Goal: Task Accomplishment & Management: Manage account settings

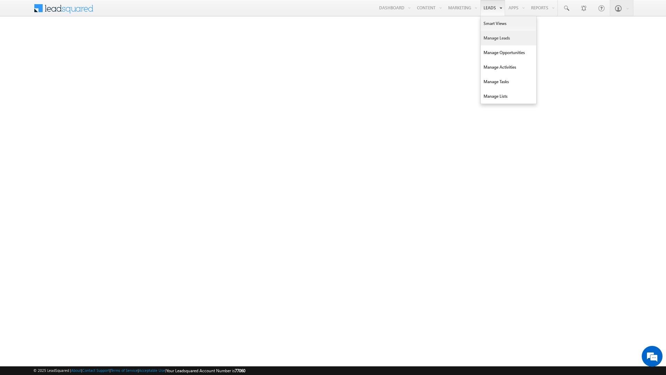
click at [488, 40] on link "Manage Leads" at bounding box center [508, 38] width 55 height 15
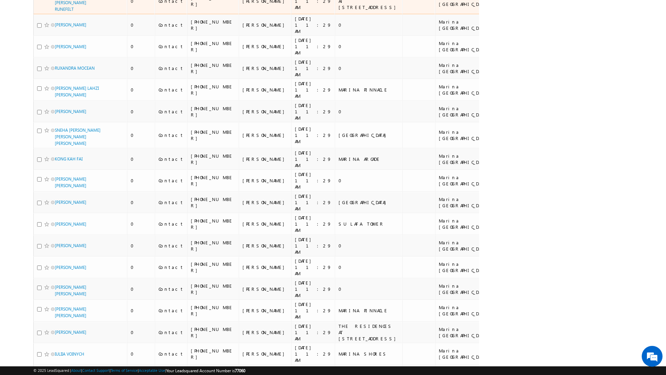
scroll to position [3539, 0]
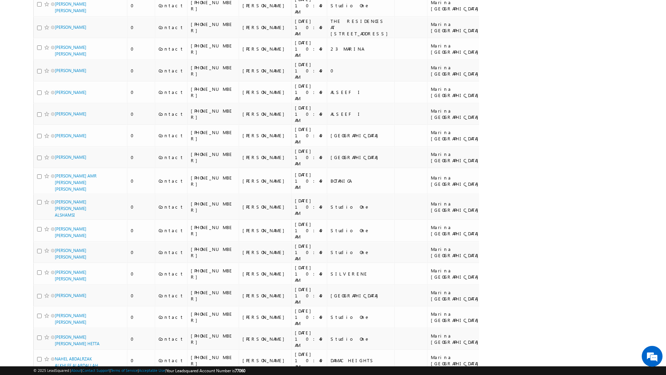
scroll to position [3690, 0]
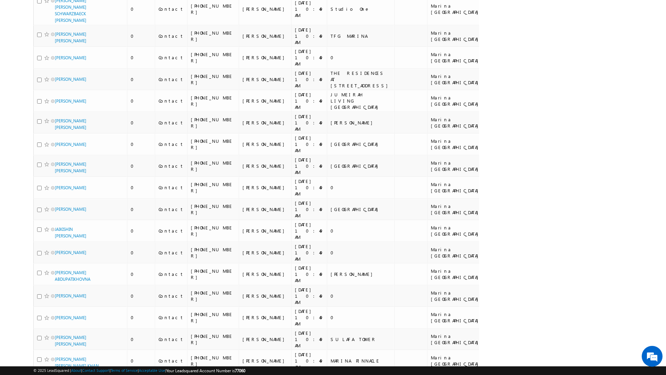
scroll to position [3550, 0]
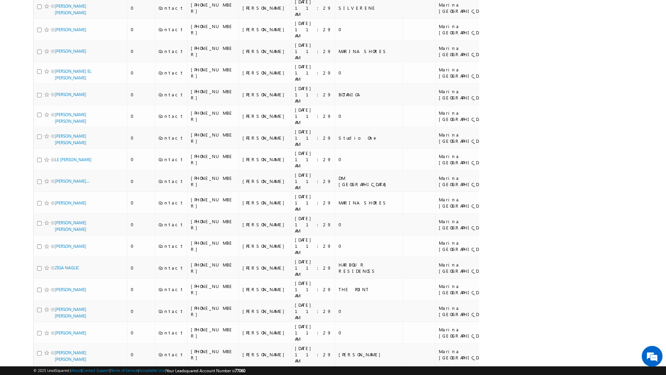
scroll to position [3626, 0]
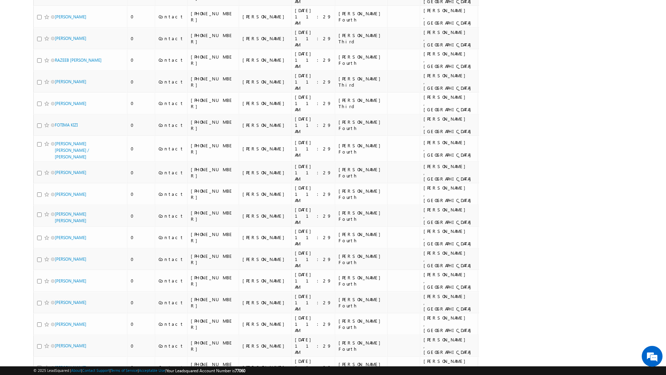
scroll to position [0, 0]
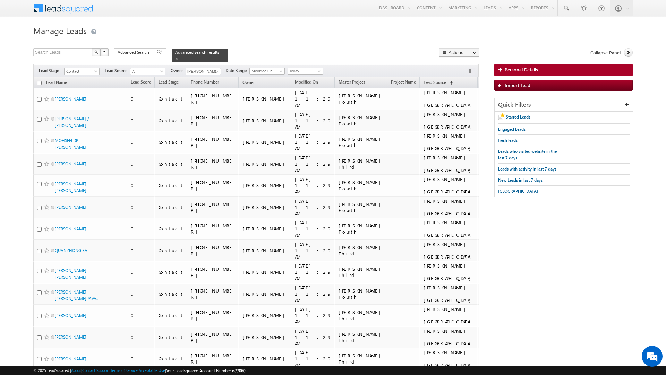
click at [39, 81] on input "checkbox" at bounding box center [39, 83] width 5 height 5
checkbox input "true"
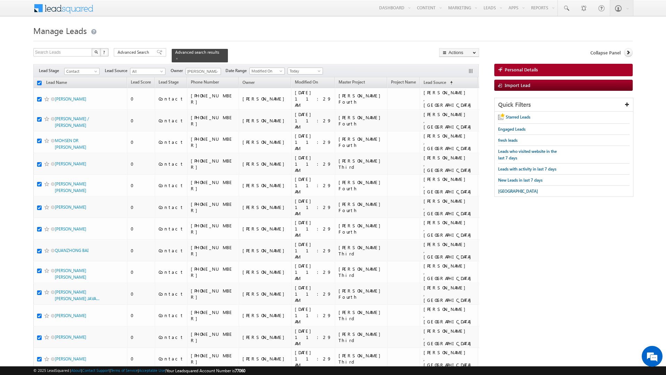
checkbox input "true"
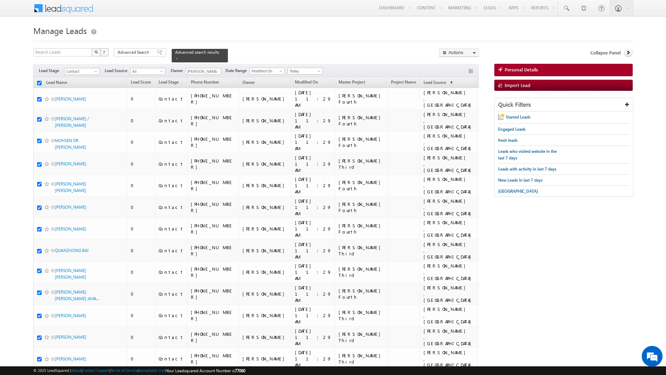
checkbox input "true"
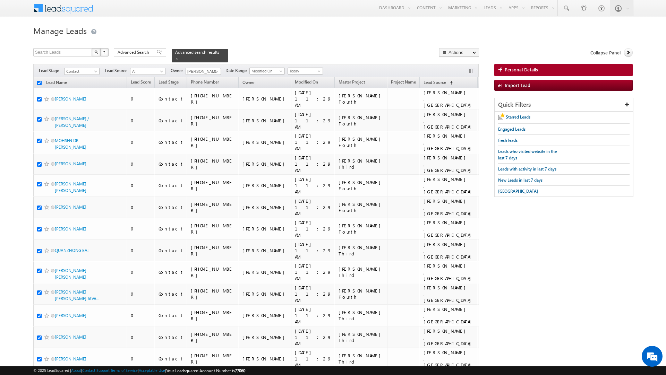
checkbox input "true"
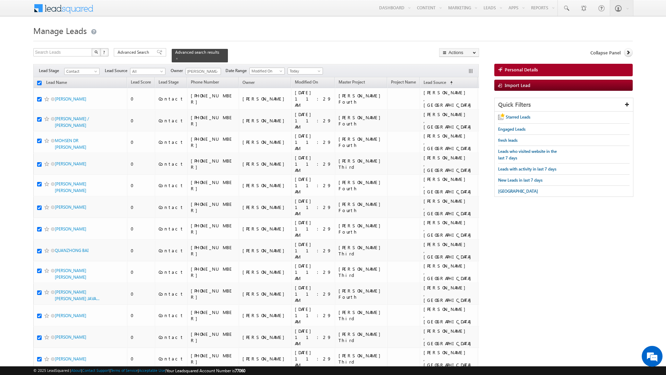
checkbox input "true"
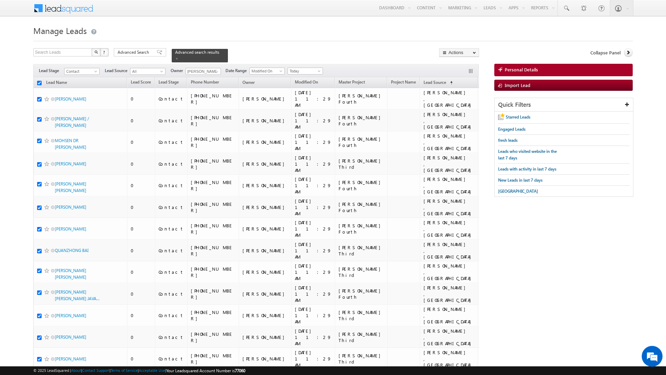
checkbox input "true"
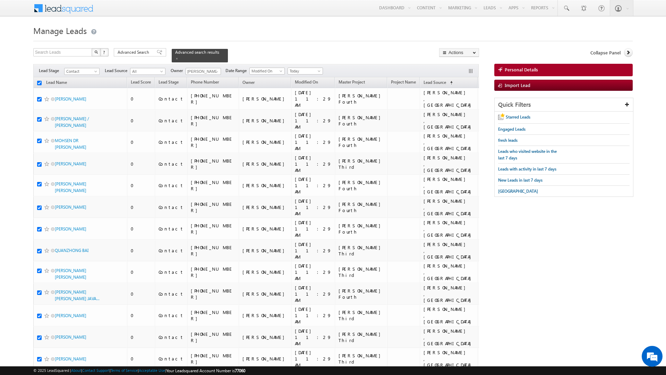
checkbox input "true"
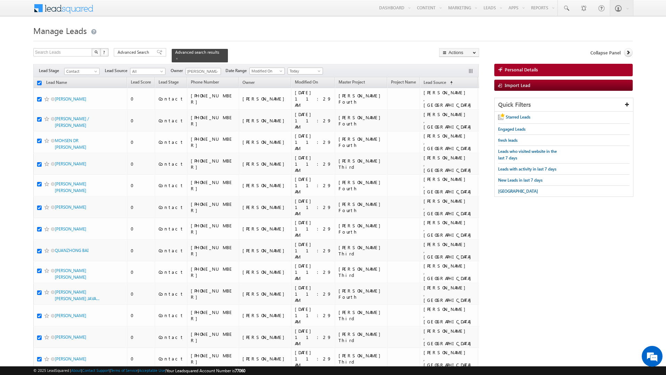
checkbox input "true"
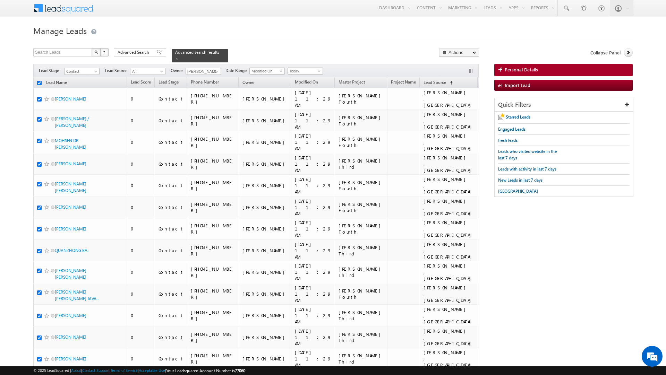
checkbox input "true"
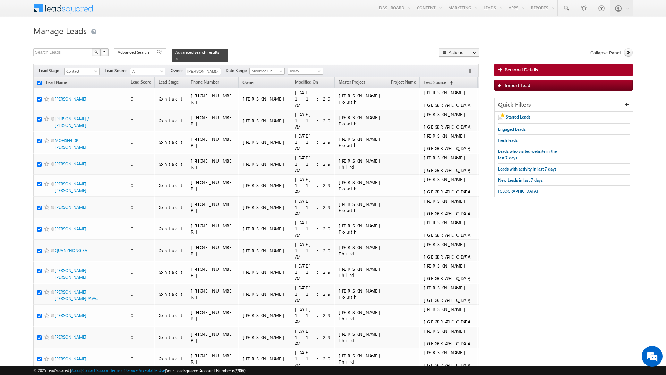
checkbox input "true"
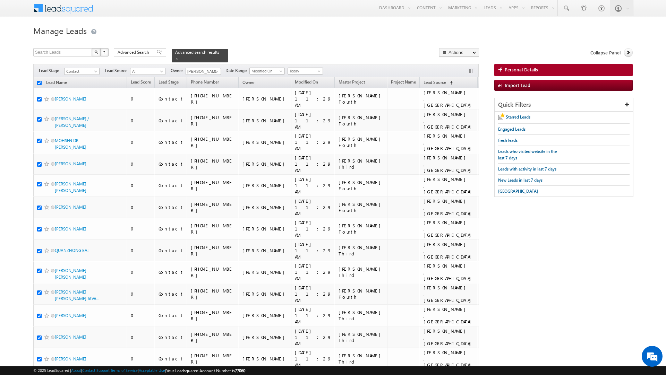
checkbox input "true"
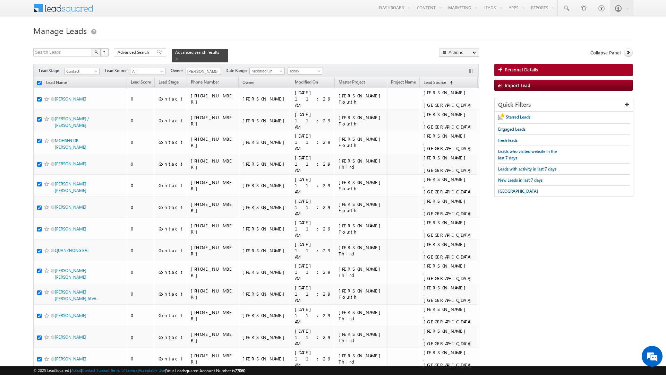
checkbox input "true"
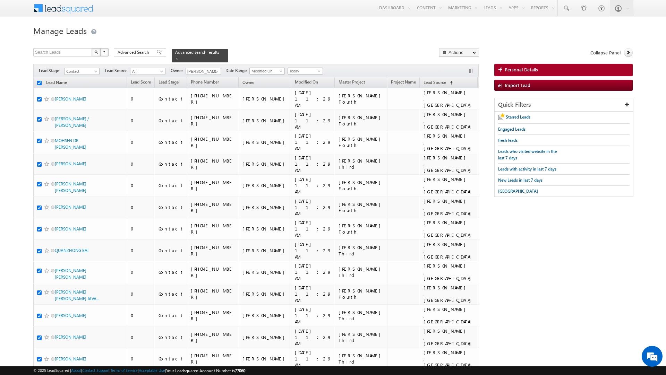
checkbox input "true"
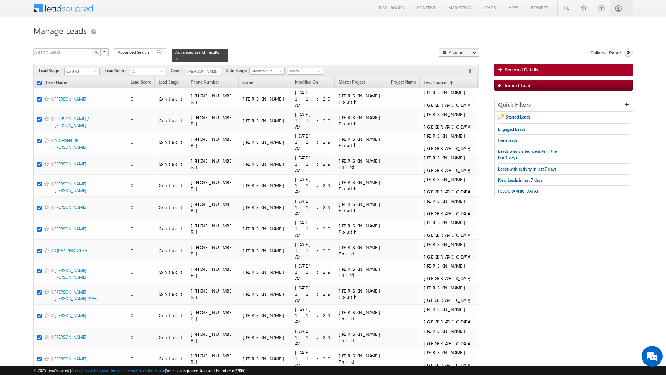
checkbox input "true"
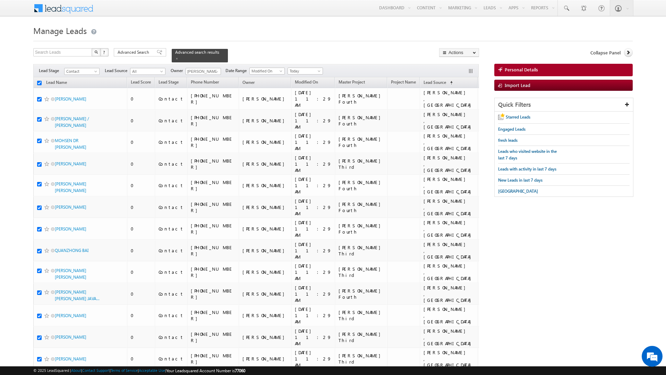
checkbox input "true"
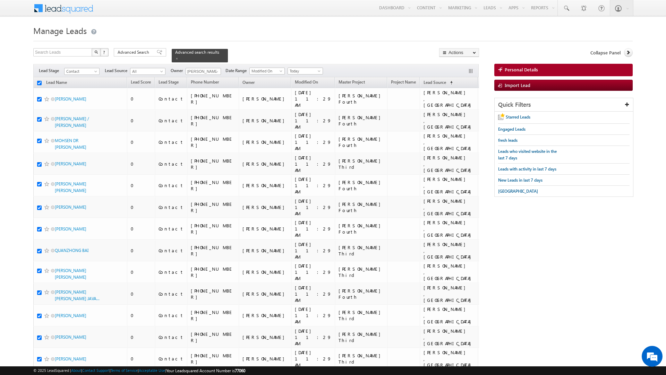
checkbox input "true"
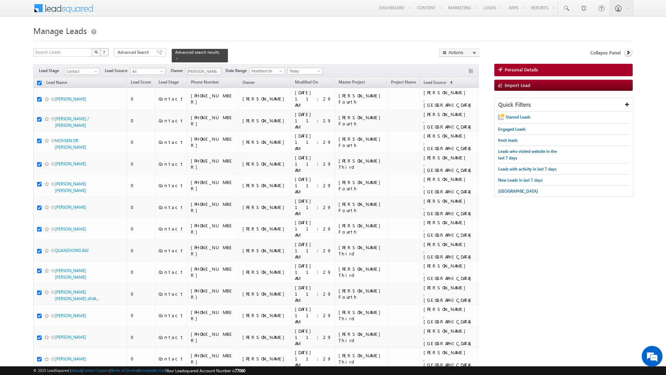
checkbox input "true"
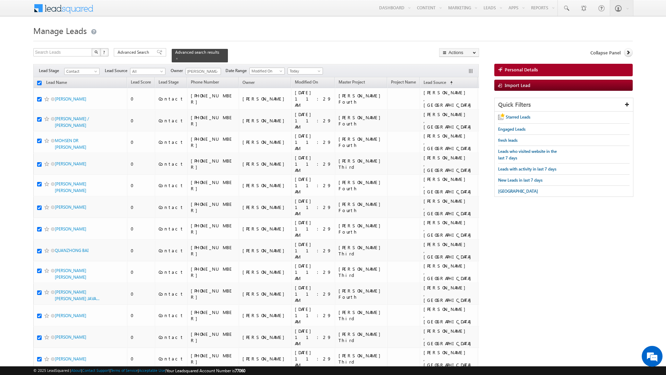
checkbox input "true"
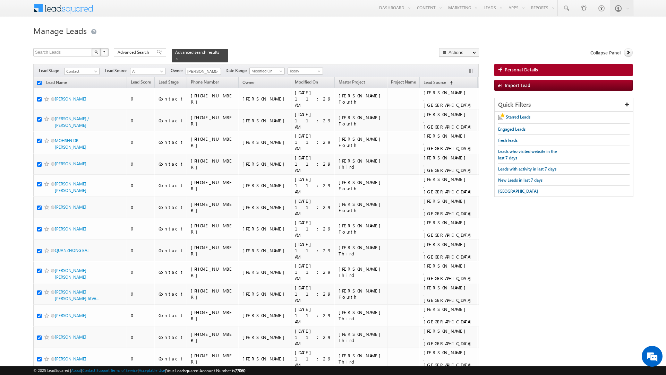
checkbox input "true"
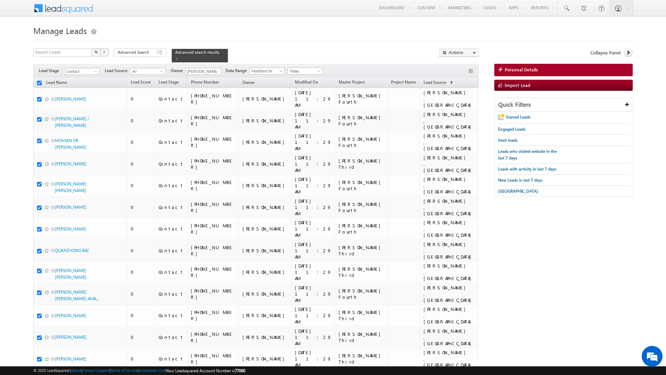
checkbox input "true"
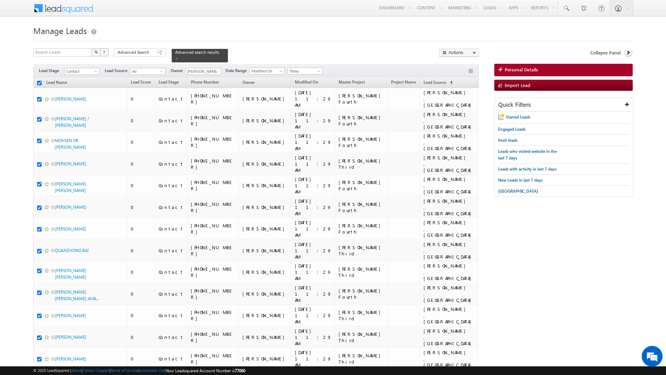
checkbox input "true"
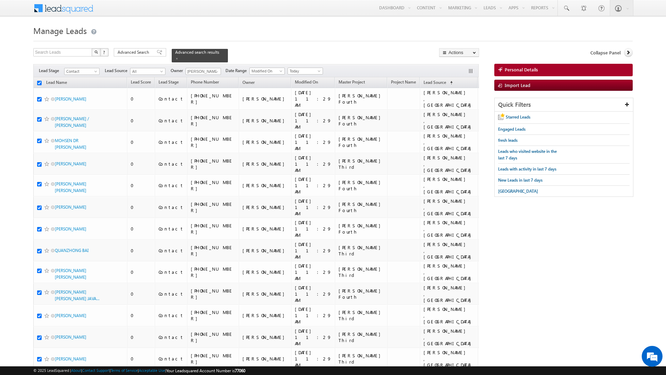
checkbox input "true"
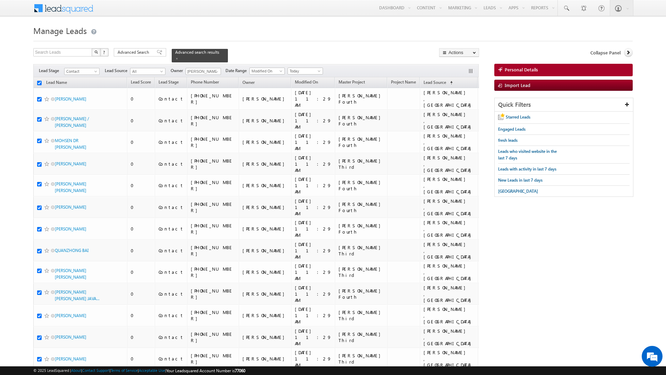
checkbox input "true"
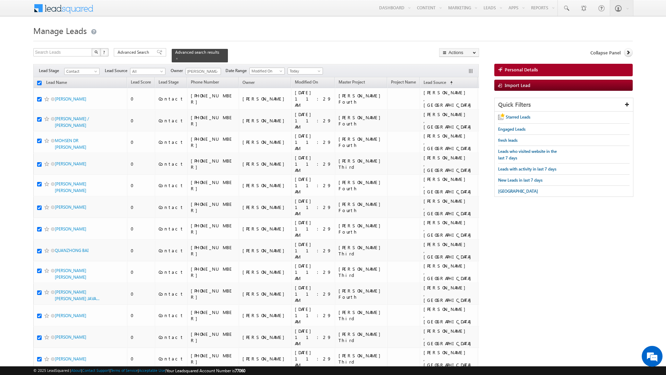
checkbox input "true"
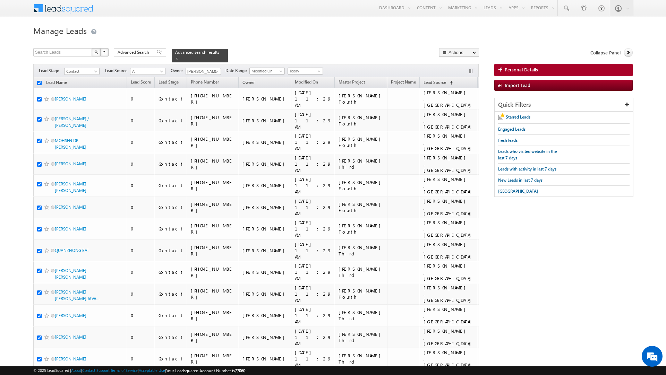
checkbox input "true"
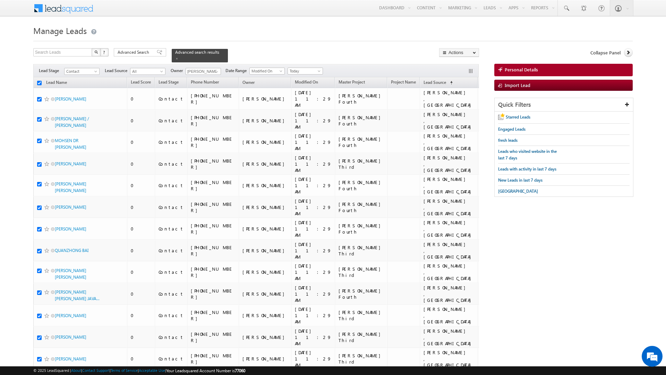
checkbox input "true"
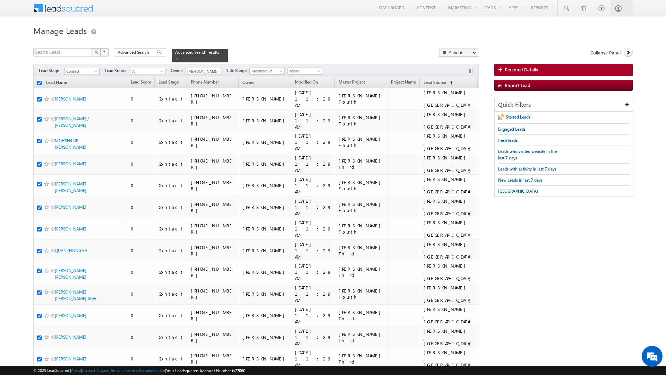
checkbox input "true"
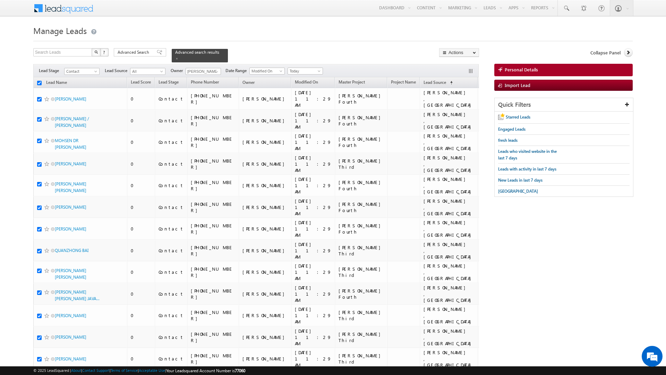
checkbox input "true"
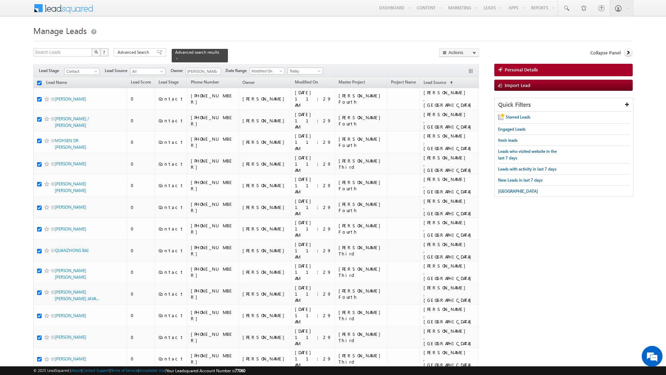
checkbox input "true"
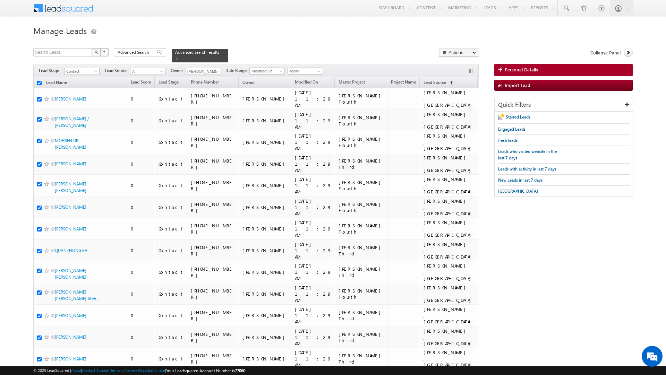
checkbox input "true"
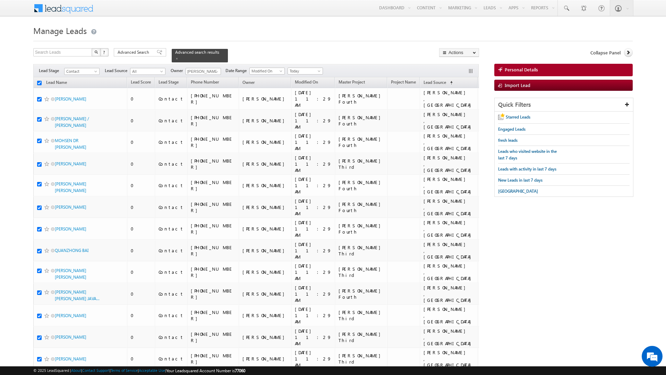
checkbox input "true"
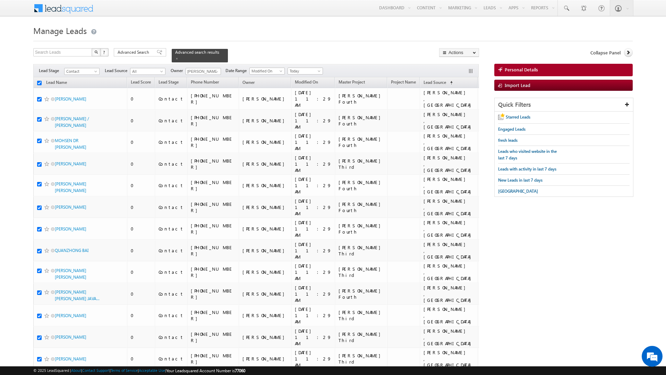
checkbox input "true"
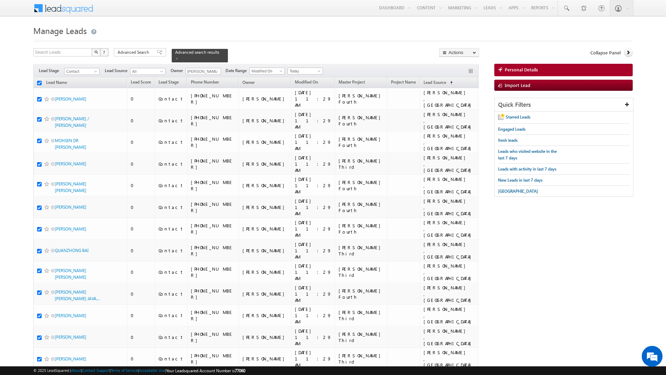
checkbox input "true"
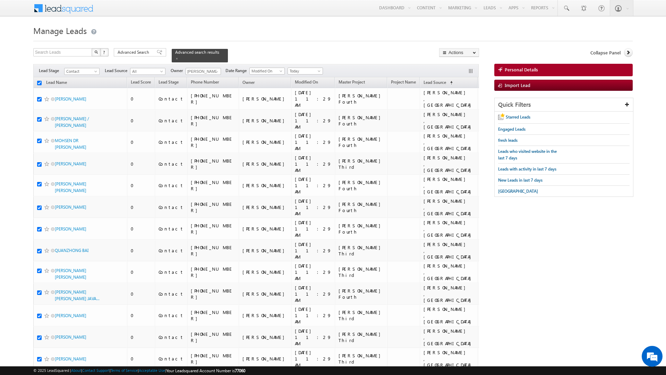
checkbox input "true"
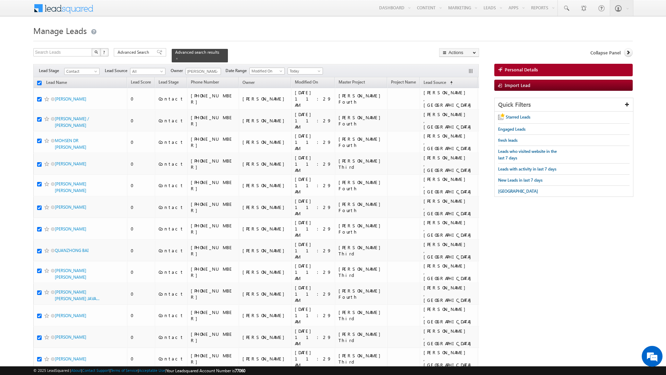
checkbox input "true"
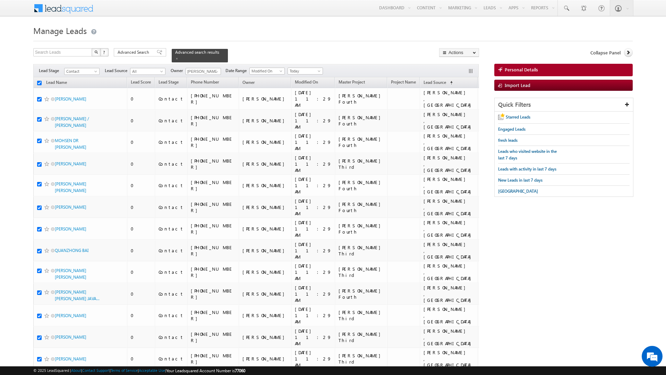
checkbox input "true"
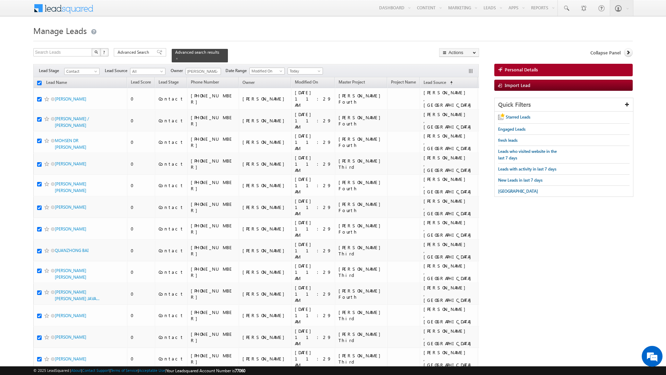
checkbox input "true"
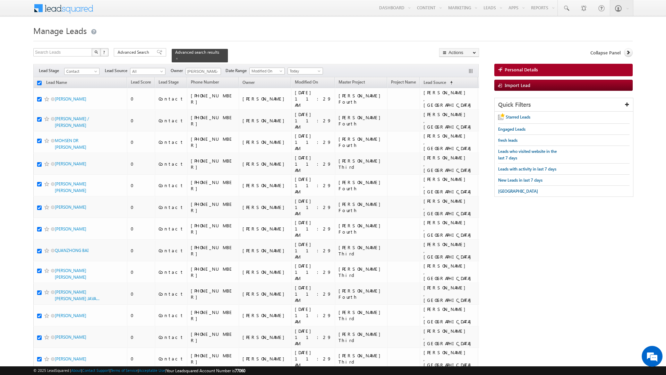
checkbox input "true"
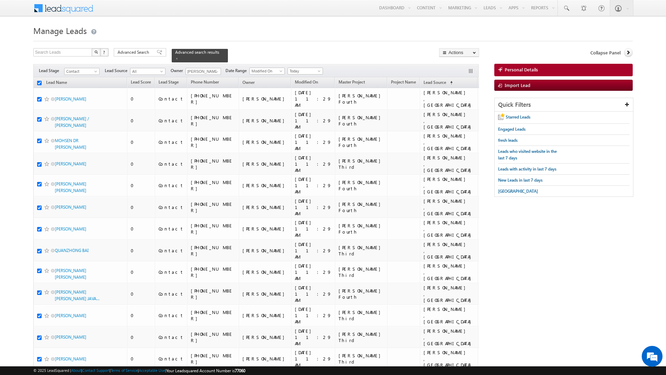
checkbox input "true"
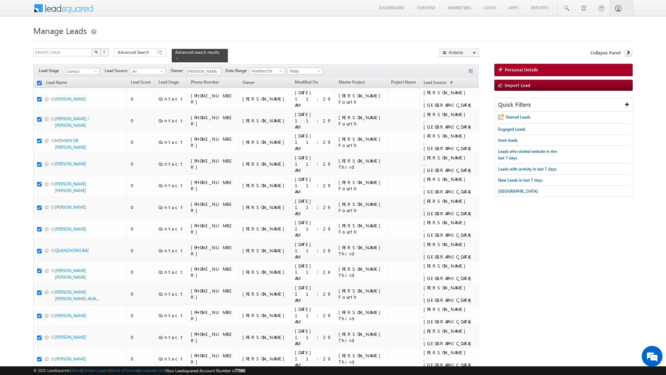
checkbox input "true"
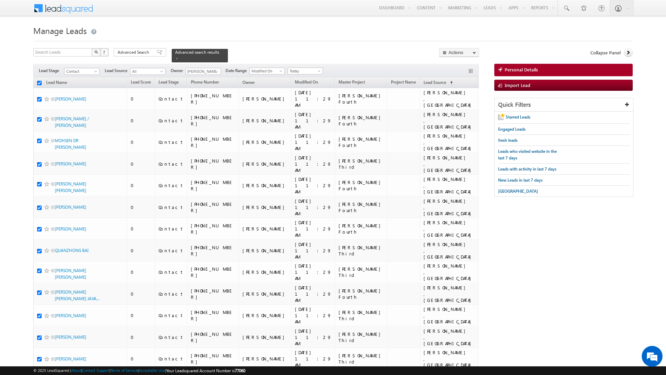
checkbox input "true"
click at [453, 112] on link "Change Owner" at bounding box center [458, 112] width 39 height 8
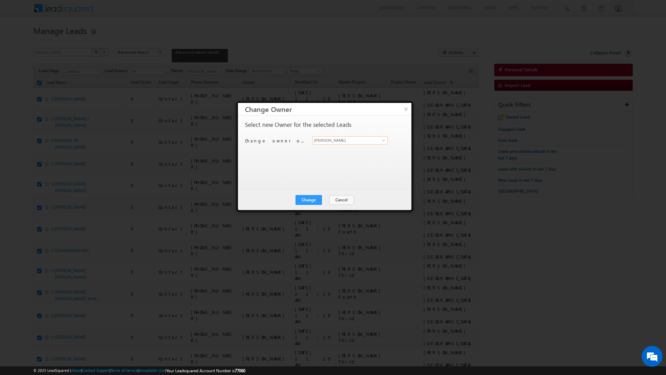
click at [341, 141] on input "[PERSON_NAME]" at bounding box center [349, 140] width 75 height 8
click at [330, 153] on span "[PERSON_NAME][EMAIL_ADDRESS][DOMAIN_NAME]" at bounding box center [346, 154] width 62 height 5
click at [308, 199] on button "Change" at bounding box center [308, 200] width 26 height 10
click at [322, 199] on button "Close" at bounding box center [326, 200] width 22 height 10
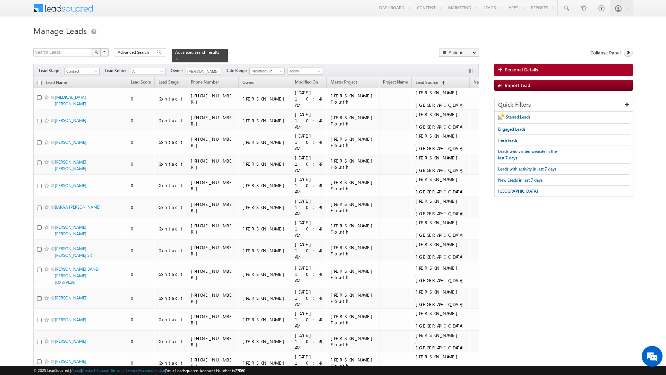
click at [39, 81] on input "checkbox" at bounding box center [39, 83] width 5 height 5
click at [453, 114] on link "Change Owner" at bounding box center [458, 112] width 39 height 8
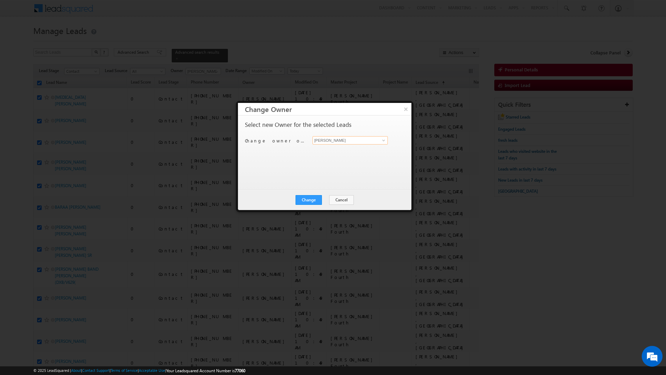
click at [342, 143] on input "[PERSON_NAME]" at bounding box center [349, 140] width 75 height 8
click at [333, 153] on span "[EMAIL_ADDRESS][DOMAIN_NAME]" at bounding box center [346, 154] width 62 height 5
click at [303, 200] on button "Change" at bounding box center [308, 200] width 26 height 10
click at [324, 199] on button "Close" at bounding box center [326, 200] width 22 height 10
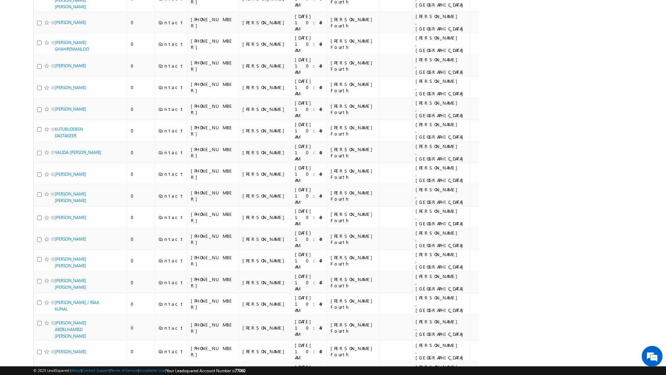
scroll to position [3392, 0]
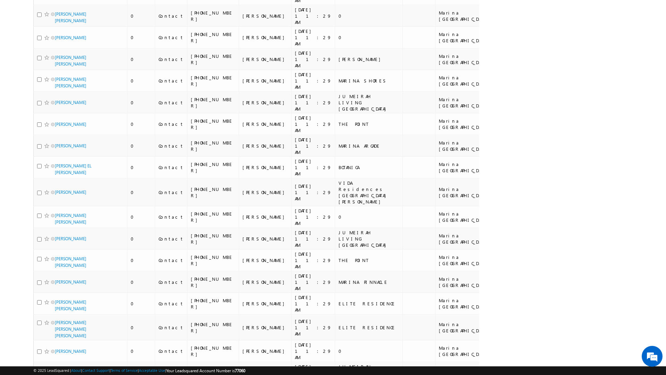
scroll to position [3626, 0]
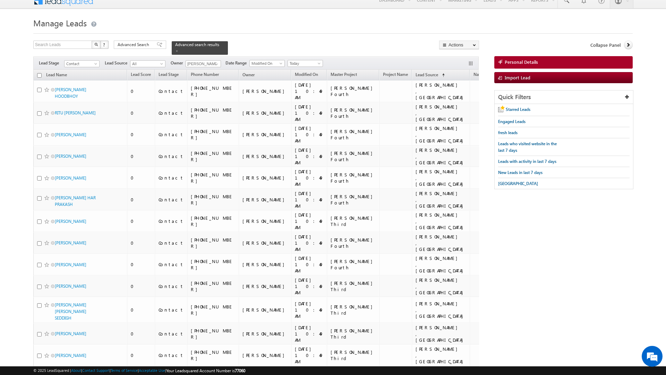
scroll to position [0, 0]
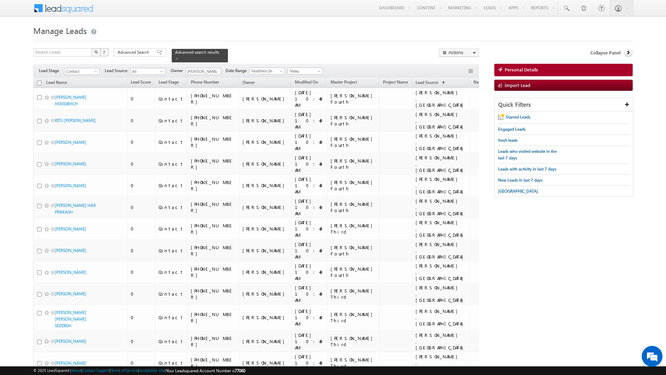
click at [40, 81] on input "checkbox" at bounding box center [39, 83] width 5 height 5
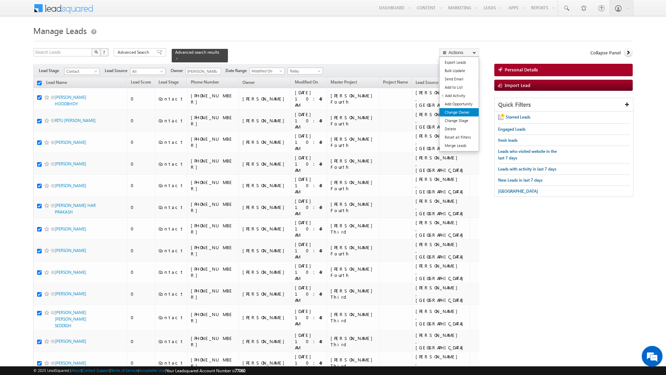
click at [455, 112] on link "Change Owner" at bounding box center [458, 112] width 39 height 8
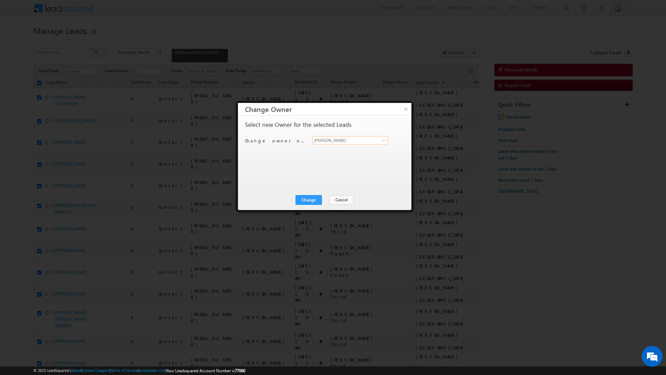
click at [331, 140] on input "[PERSON_NAME]" at bounding box center [349, 140] width 75 height 8
click at [334, 149] on link "[PERSON_NAME] [PERSON_NAME][EMAIL_ADDRESS][DOMAIN_NAME]" at bounding box center [349, 151] width 75 height 13
click at [310, 199] on button "Change" at bounding box center [308, 200] width 26 height 10
click at [332, 194] on div "Change Cancel Close" at bounding box center [324, 200] width 173 height 20
click at [326, 198] on button "Close" at bounding box center [326, 200] width 22 height 10
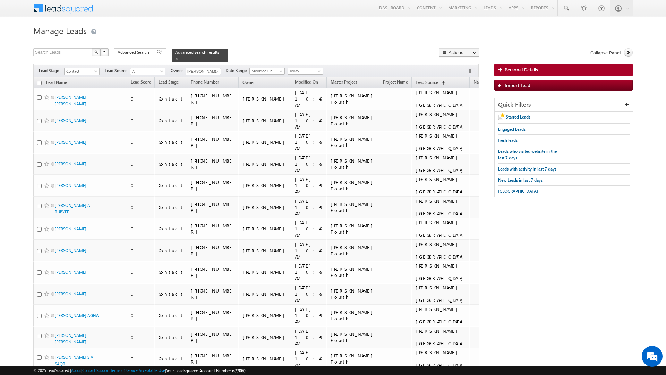
click at [41, 80] on th "Lead Name" at bounding box center [80, 82] width 94 height 11
click at [38, 81] on input "checkbox" at bounding box center [39, 83] width 5 height 5
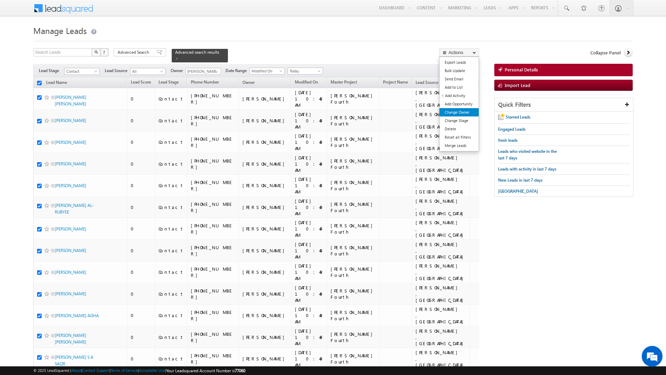
click at [458, 115] on link "Change Owner" at bounding box center [458, 112] width 39 height 8
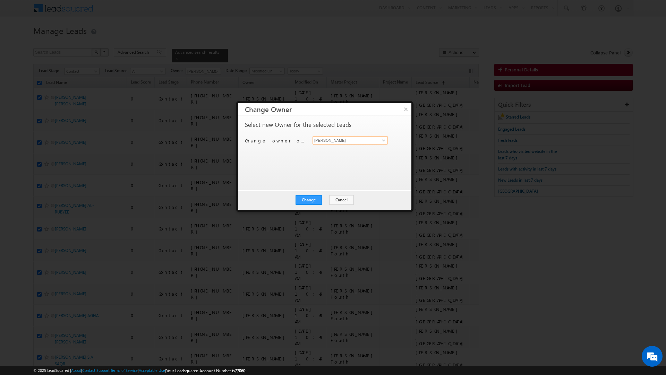
click at [371, 143] on input "[PERSON_NAME]" at bounding box center [349, 140] width 75 height 8
click at [351, 154] on span "[EMAIL_ADDRESS][PERSON_NAME][DOMAIN_NAME]" at bounding box center [346, 154] width 62 height 5
click at [309, 204] on button "Change" at bounding box center [308, 200] width 26 height 10
click at [329, 199] on button "Close" at bounding box center [326, 200] width 22 height 10
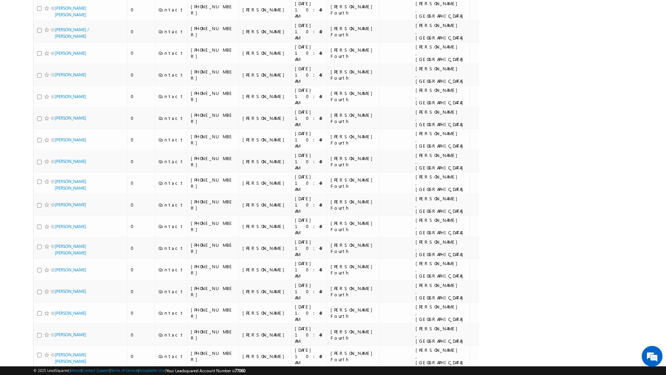
scroll to position [3321, 0]
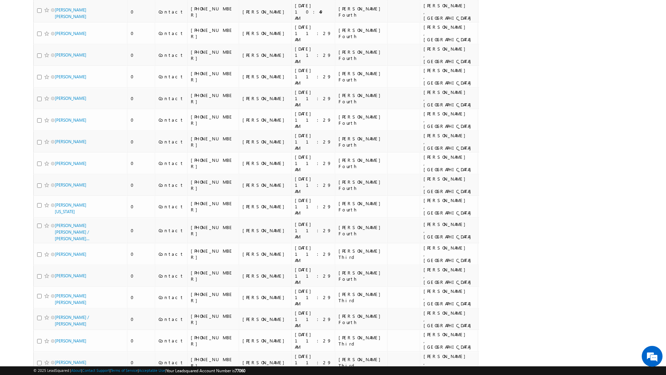
scroll to position [0, 0]
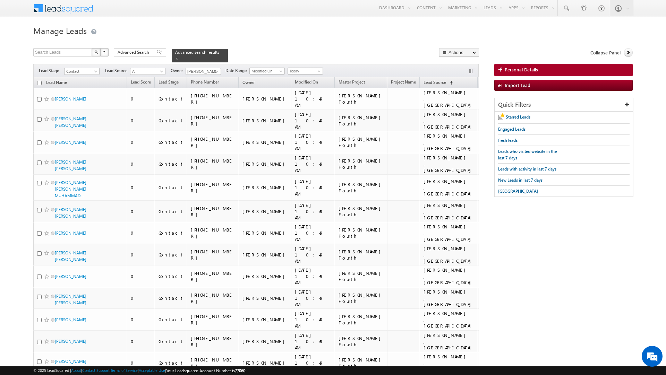
click at [38, 81] on input "checkbox" at bounding box center [39, 83] width 5 height 5
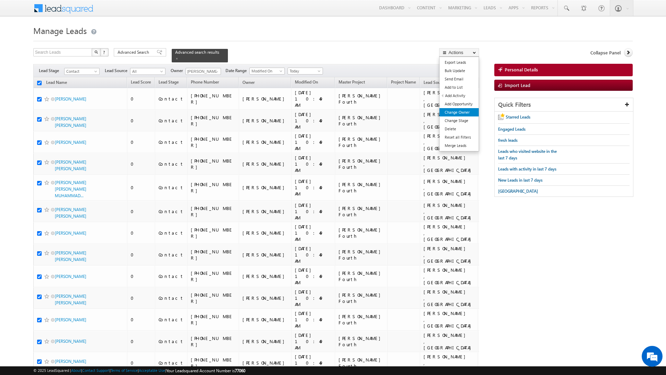
click at [453, 114] on link "Change Owner" at bounding box center [458, 112] width 39 height 8
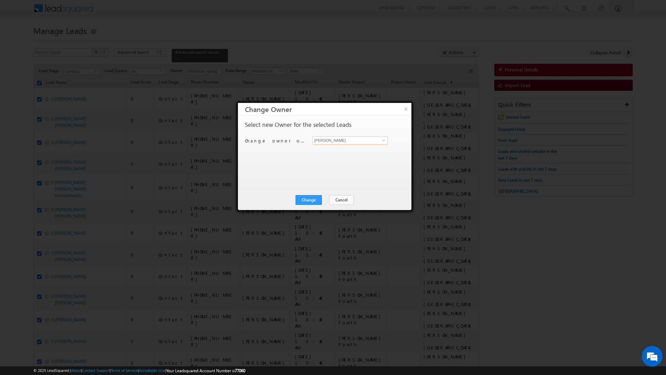
click at [353, 143] on input "[PERSON_NAME]" at bounding box center [349, 140] width 75 height 8
click at [335, 162] on link "[PERSON_NAME] [PERSON_NAME][EMAIL_ADDRESS][DOMAIN_NAME]" at bounding box center [349, 163] width 75 height 13
click at [308, 199] on button "Change" at bounding box center [308, 200] width 26 height 10
click at [325, 197] on button "Close" at bounding box center [326, 200] width 22 height 10
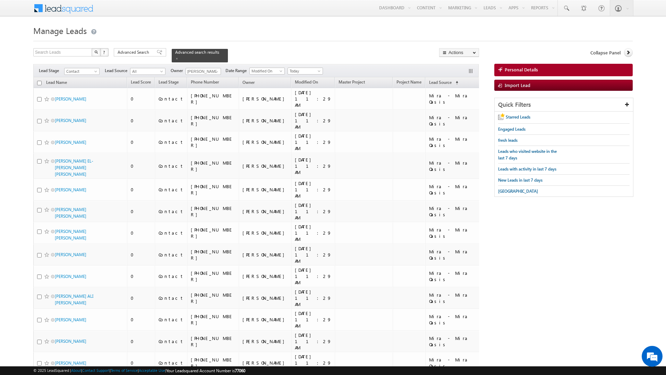
click at [39, 81] on input "checkbox" at bounding box center [39, 83] width 5 height 5
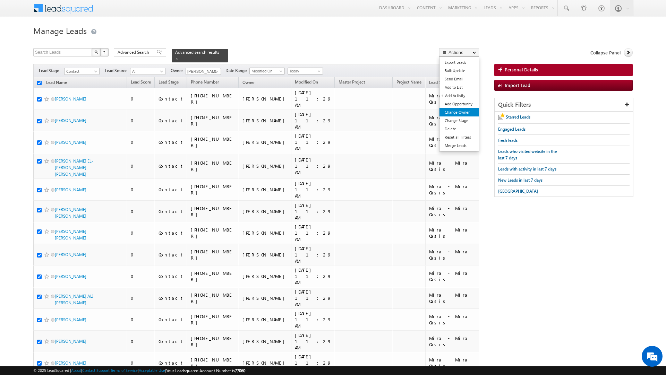
click at [450, 113] on link "Change Owner" at bounding box center [458, 112] width 39 height 8
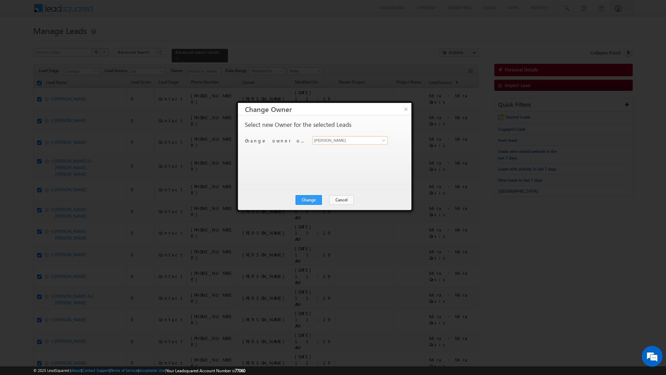
click at [344, 141] on input "[PERSON_NAME]" at bounding box center [349, 140] width 75 height 8
click at [326, 152] on span "[PERSON_NAME][EMAIL_ADDRESS][DOMAIN_NAME]" at bounding box center [346, 154] width 62 height 5
click at [306, 198] on button "Change" at bounding box center [308, 200] width 26 height 10
click at [325, 198] on button "Close" at bounding box center [326, 200] width 22 height 10
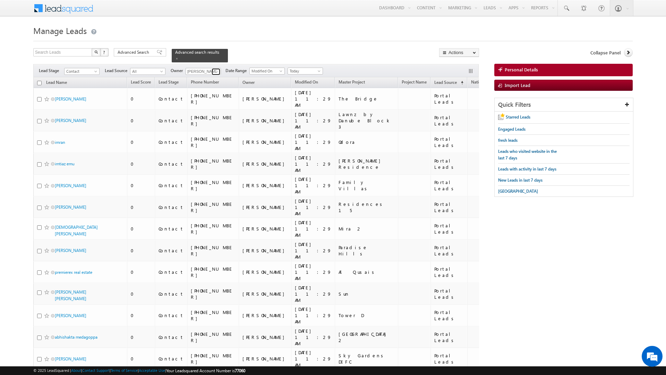
click at [215, 69] on span at bounding box center [217, 72] width 6 height 6
click at [207, 93] on link "[PERSON_NAME] [PERSON_NAME][EMAIL_ADDRESS][DOMAIN_NAME]" at bounding box center [220, 95] width 69 height 13
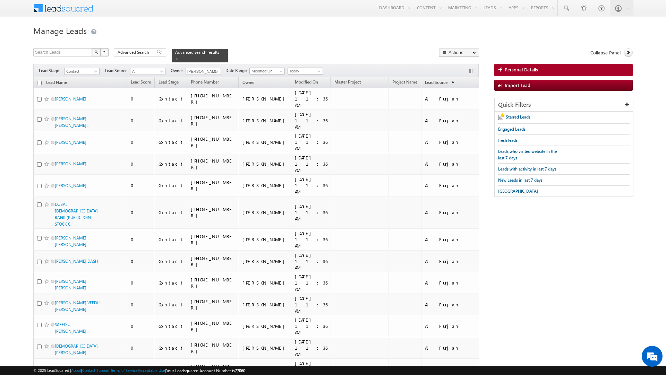
click at [403, 34] on h1 "Manage Leads" at bounding box center [332, 30] width 599 height 14
click at [217, 69] on span at bounding box center [217, 72] width 6 height 6
click at [218, 69] on span at bounding box center [217, 72] width 6 height 6
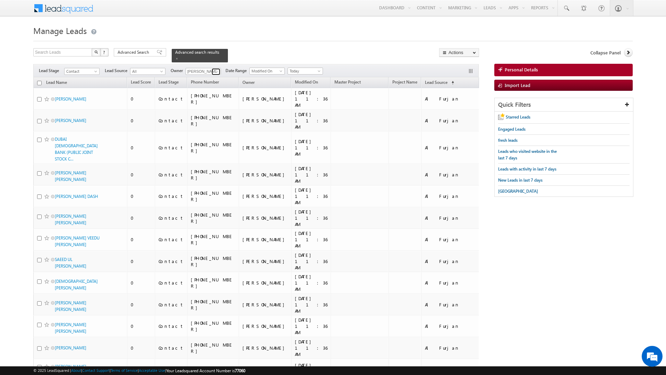
click at [217, 69] on span at bounding box center [217, 72] width 6 height 6
click at [213, 109] on link "Sanjay Rajpurohit sanjay.rajpurohit@indglobal.ae" at bounding box center [220, 113] width 69 height 13
type input "[PERSON_NAME]"
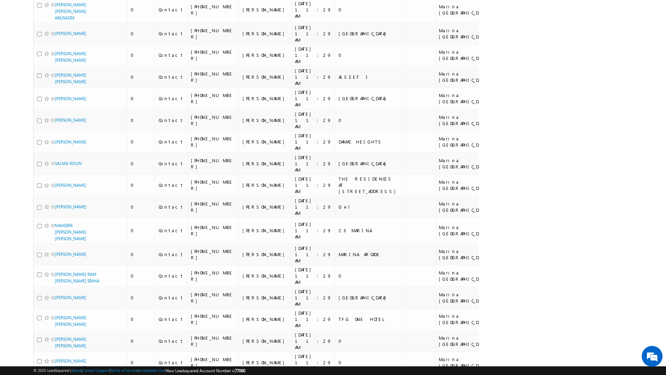
scroll to position [3539, 0]
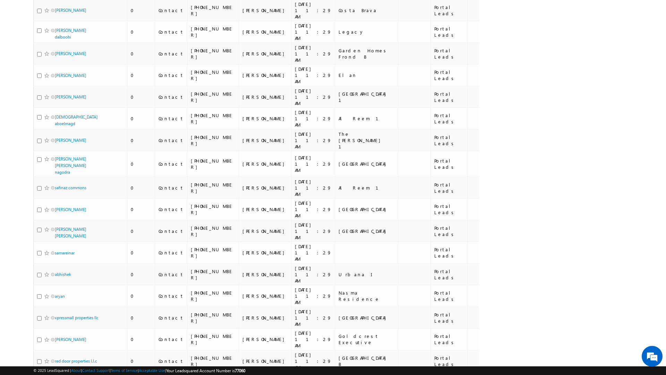
scroll to position [3159, 0]
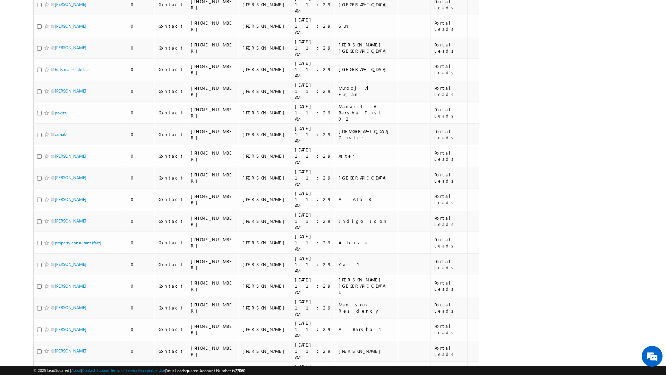
scroll to position [3110, 0]
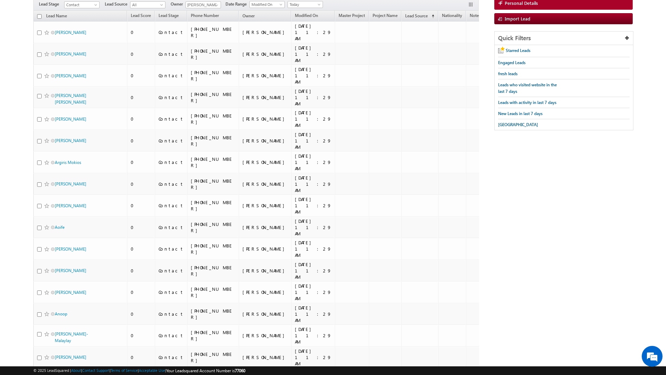
scroll to position [0, 0]
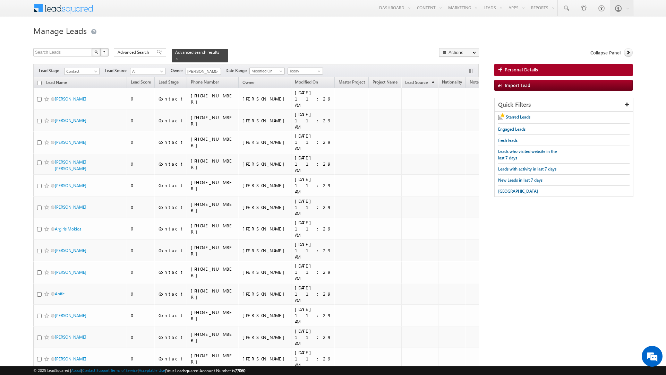
click at [41, 81] on input "checkbox" at bounding box center [39, 83] width 5 height 5
checkbox input "true"
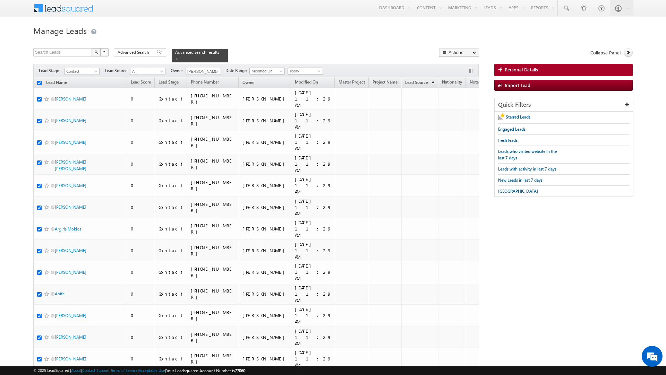
checkbox input "true"
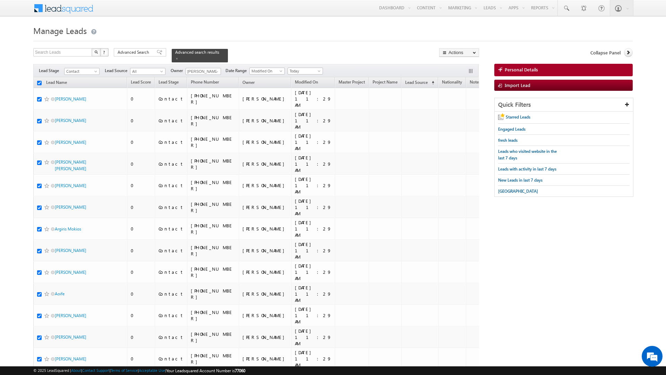
checkbox input "true"
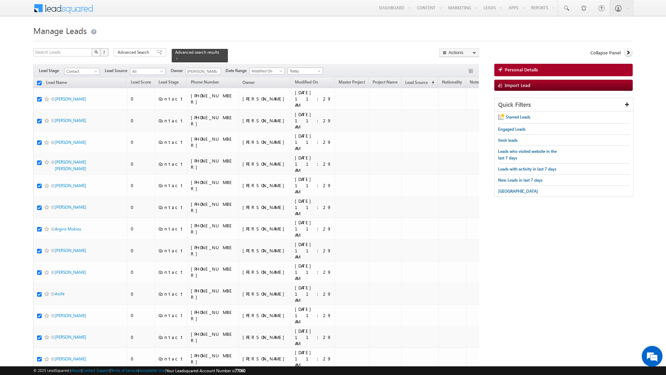
checkbox input "true"
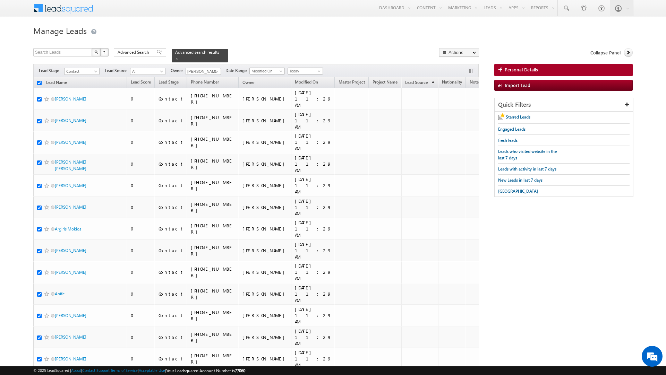
checkbox input "true"
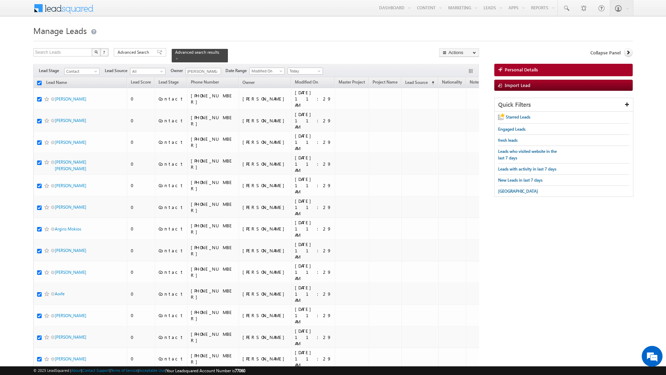
checkbox input "true"
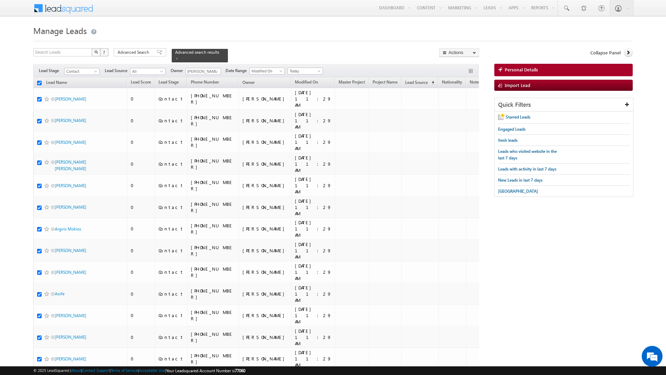
checkbox input "true"
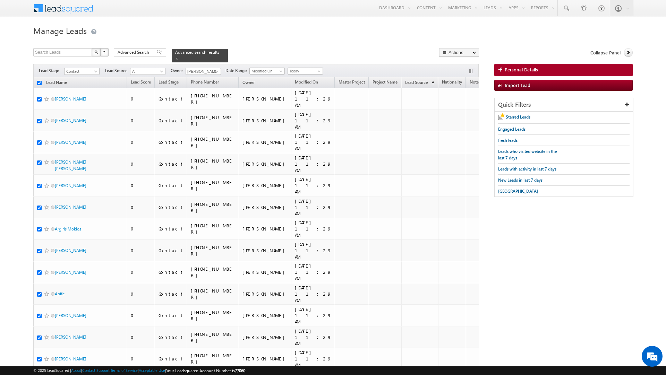
checkbox input "true"
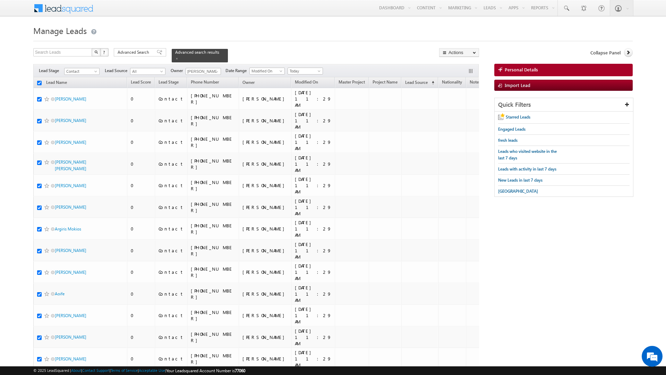
checkbox input "true"
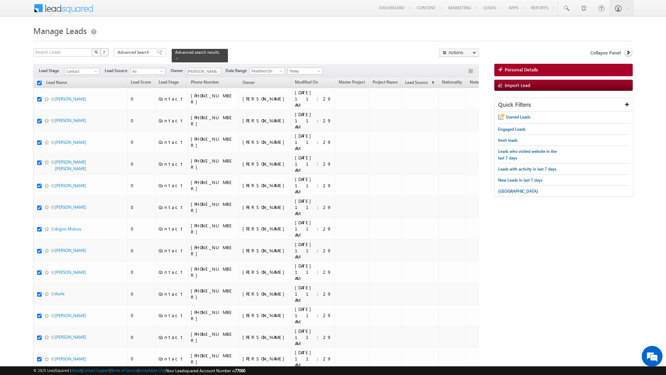
checkbox input "true"
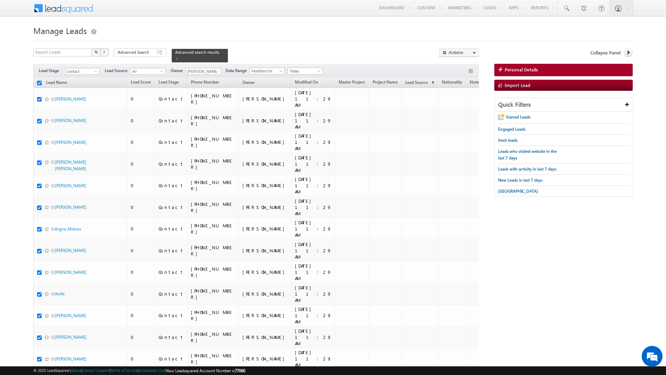
checkbox input "true"
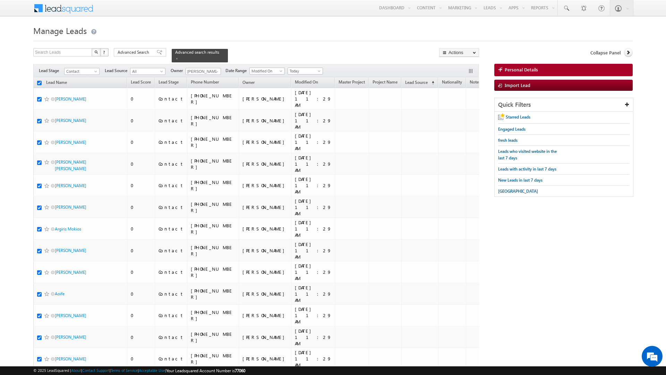
checkbox input "true"
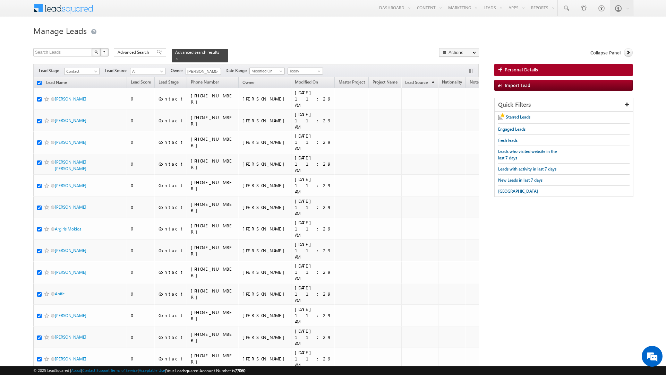
checkbox input "true"
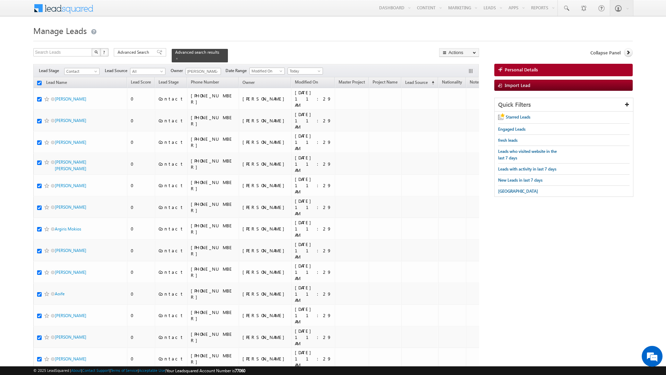
checkbox input "true"
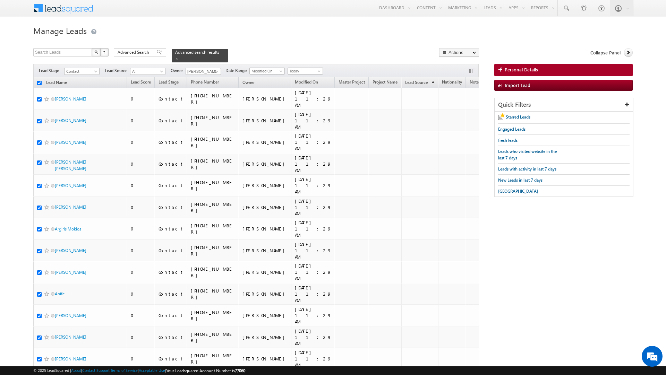
checkbox input "true"
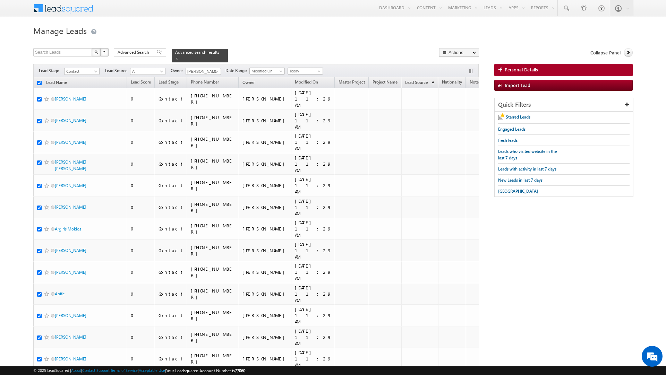
checkbox input "true"
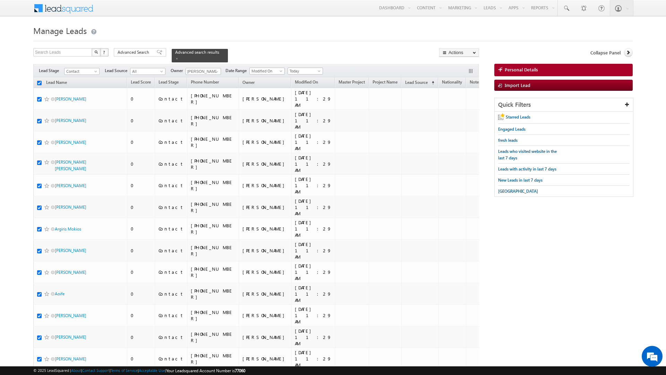
checkbox input "true"
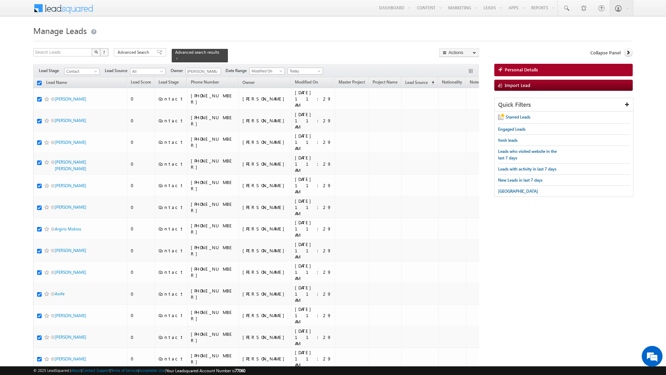
checkbox input "true"
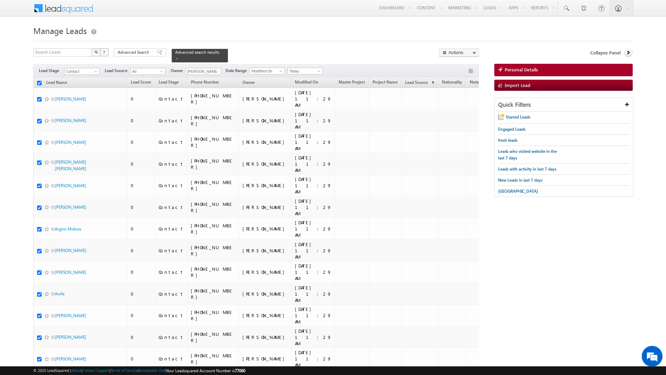
checkbox input "true"
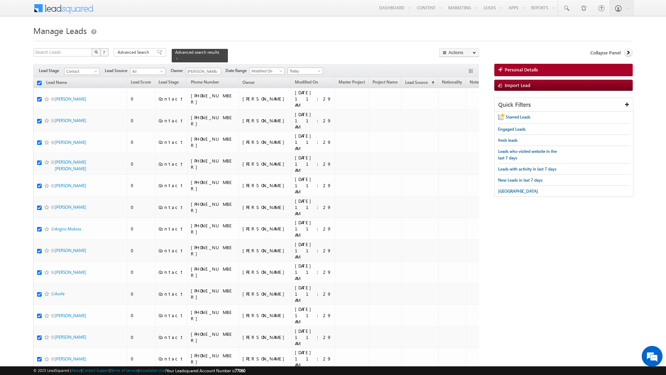
checkbox input "true"
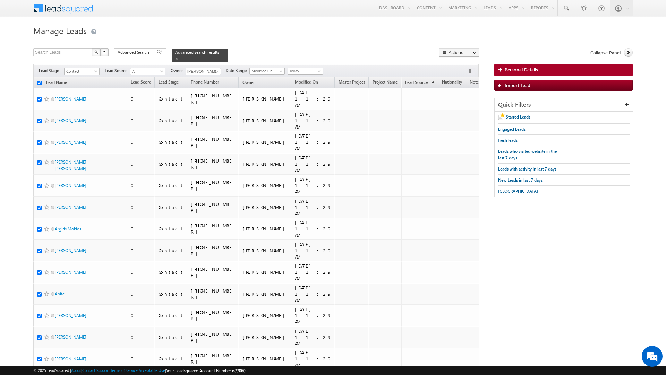
checkbox input "true"
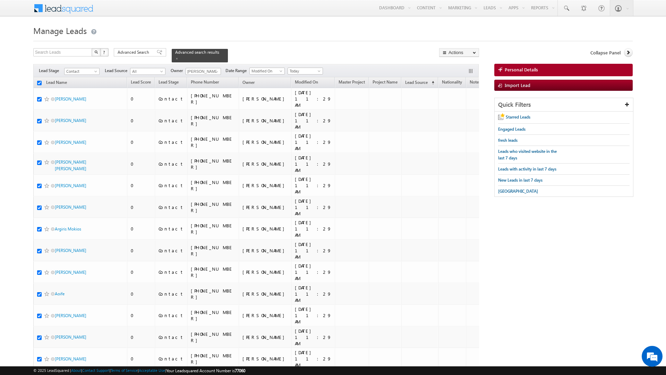
checkbox input "true"
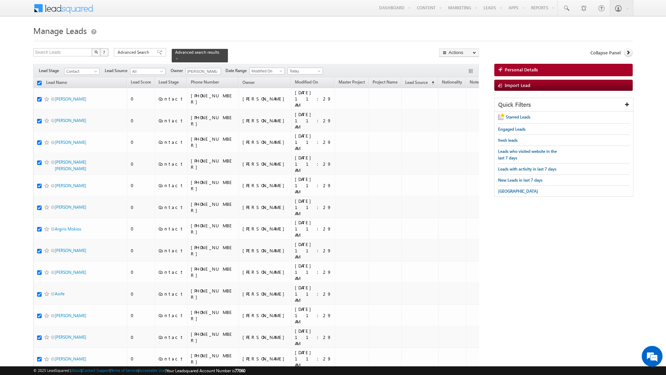
checkbox input "true"
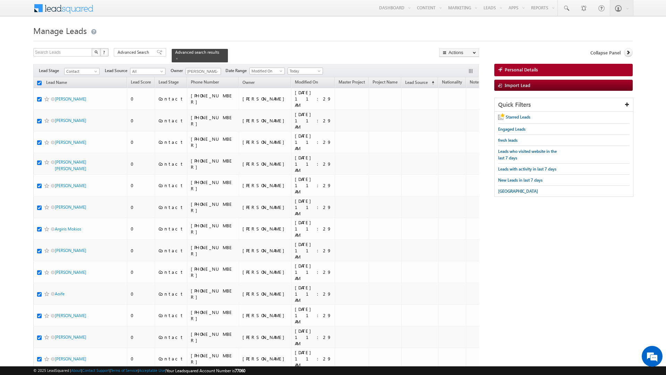
checkbox input "true"
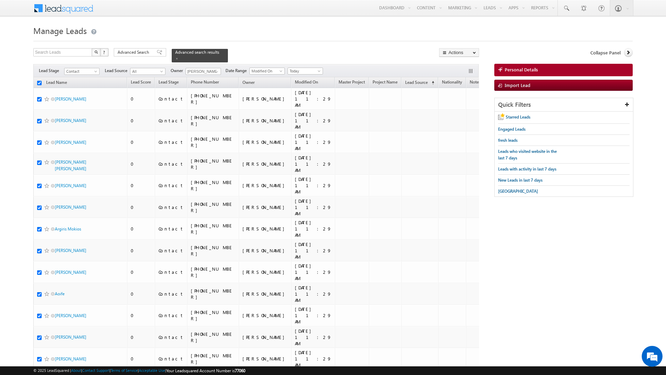
checkbox input "true"
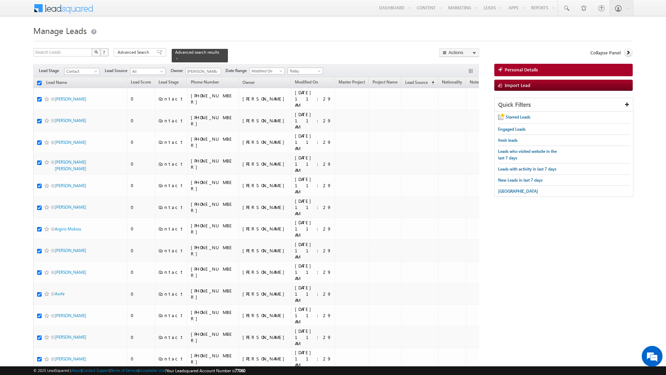
checkbox input "true"
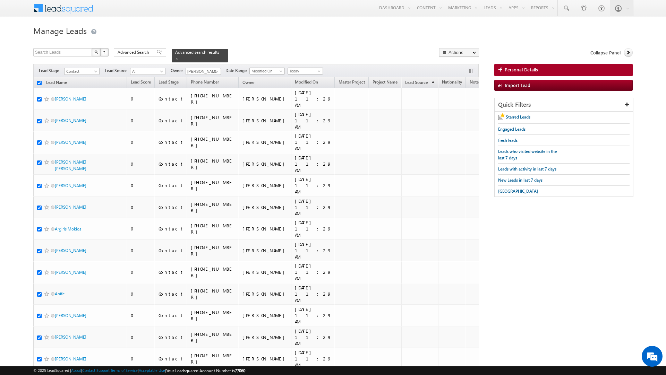
checkbox input "true"
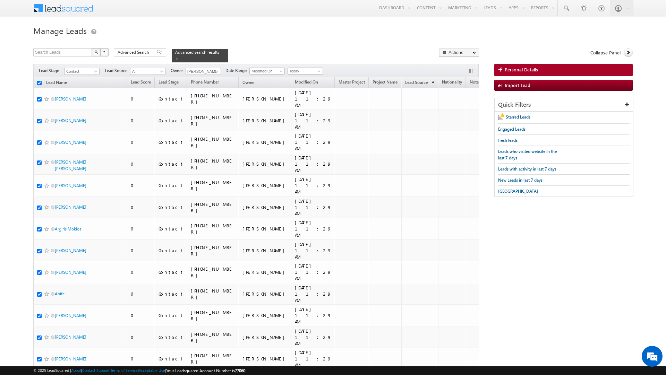
checkbox input "true"
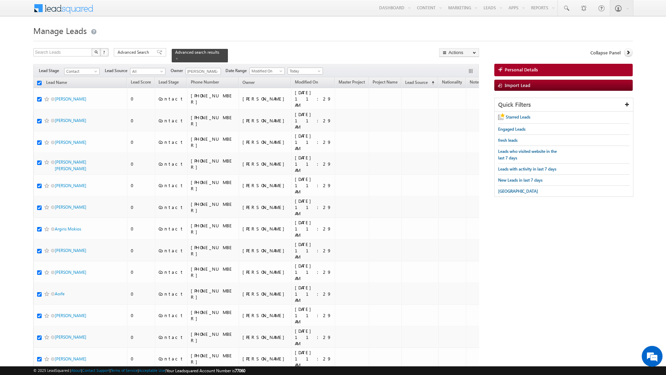
checkbox input "true"
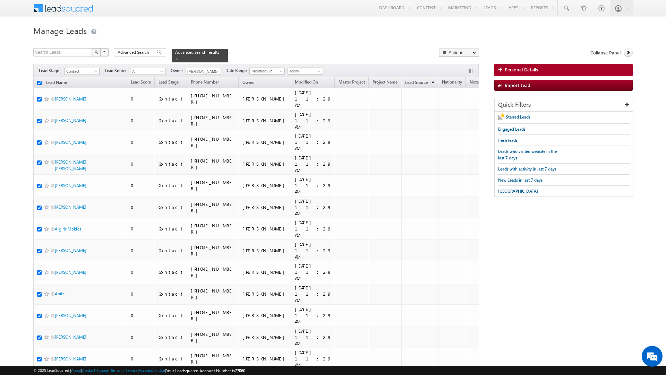
checkbox input "true"
click at [457, 113] on link "Change Owner" at bounding box center [458, 112] width 39 height 8
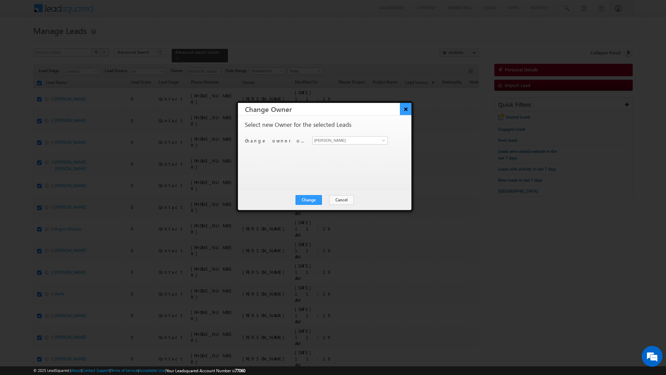
click at [407, 110] on button "×" at bounding box center [405, 109] width 11 height 12
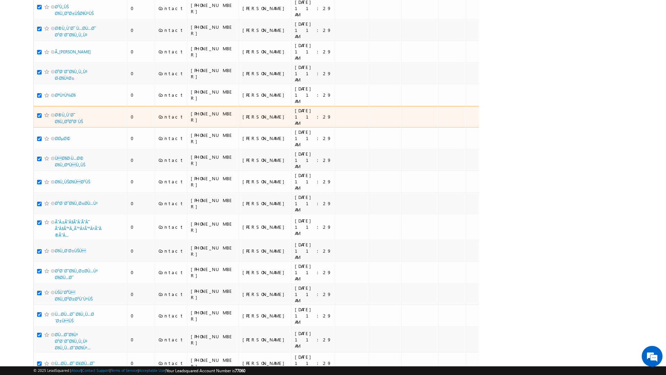
scroll to position [2196, 0]
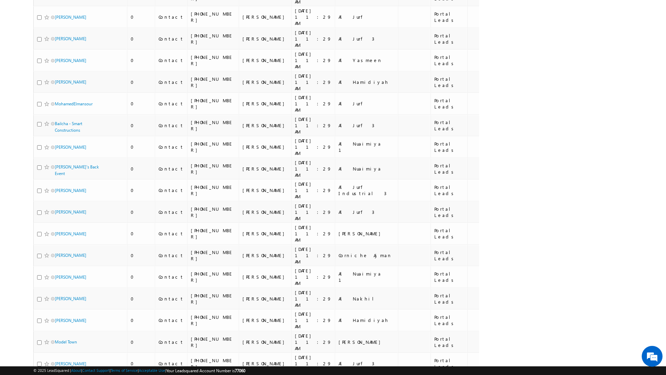
scroll to position [3159, 0]
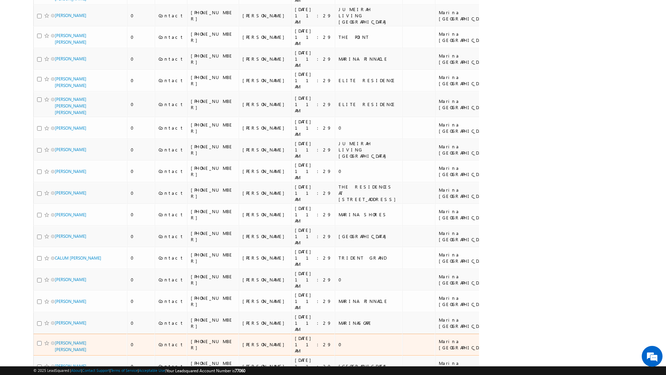
scroll to position [3626, 0]
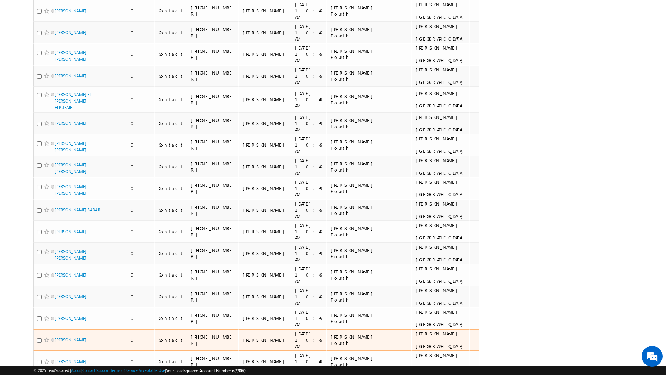
scroll to position [0, 0]
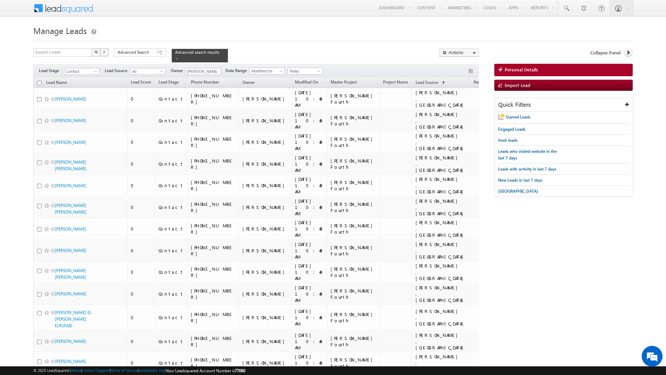
click at [38, 81] on input "checkbox" at bounding box center [39, 83] width 5 height 5
checkbox input "true"
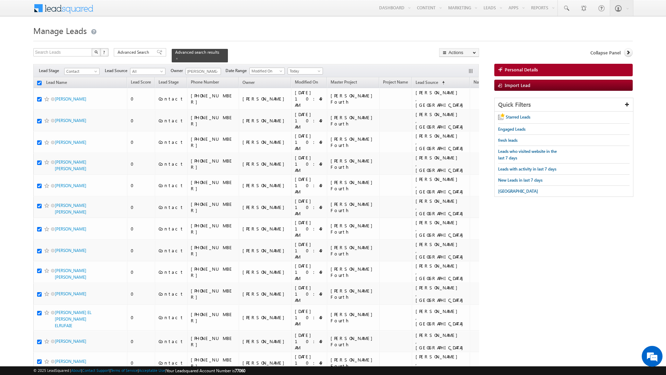
checkbox input "true"
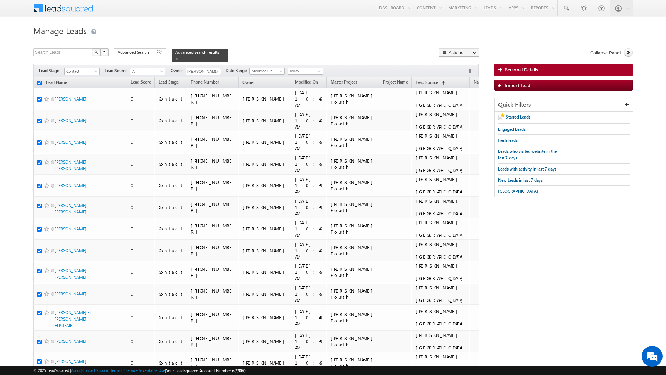
checkbox input "true"
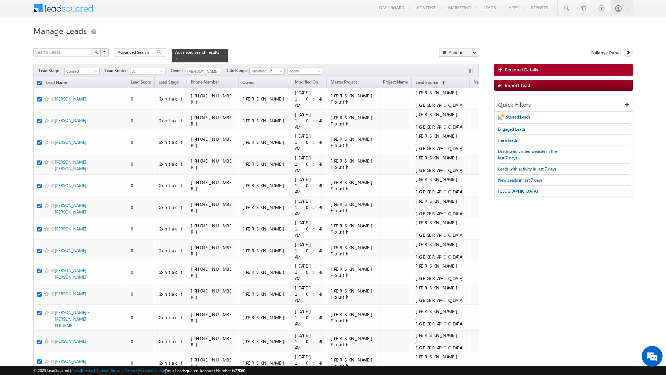
checkbox input "true"
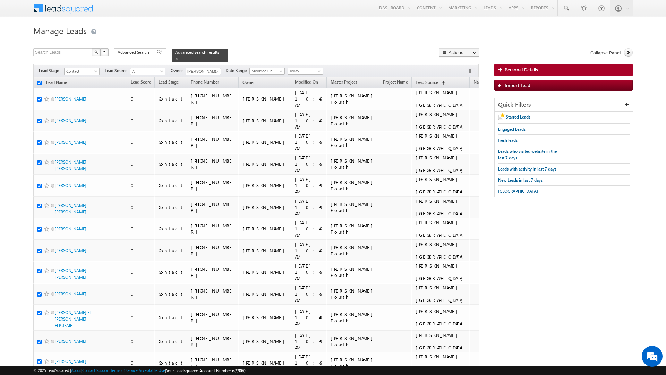
checkbox input "true"
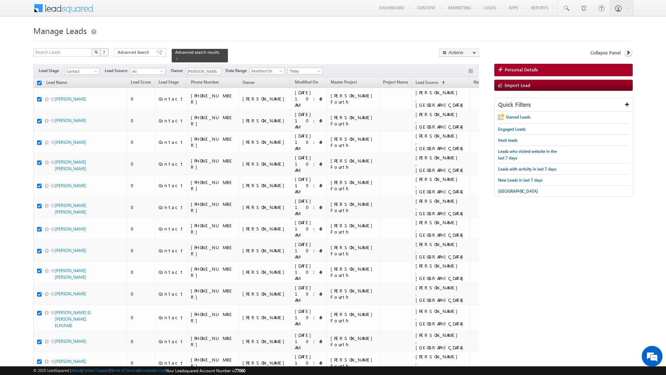
checkbox input "true"
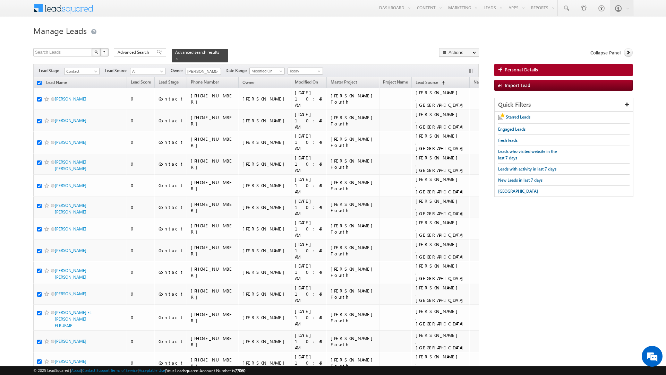
checkbox input "true"
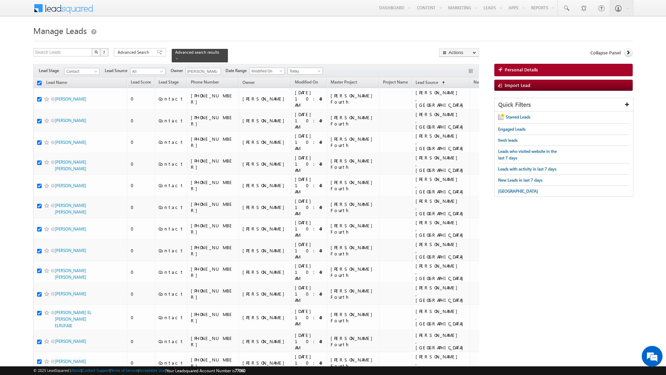
checkbox input "true"
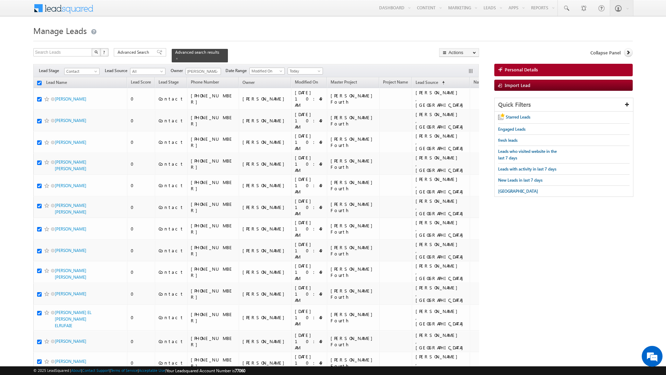
checkbox input "true"
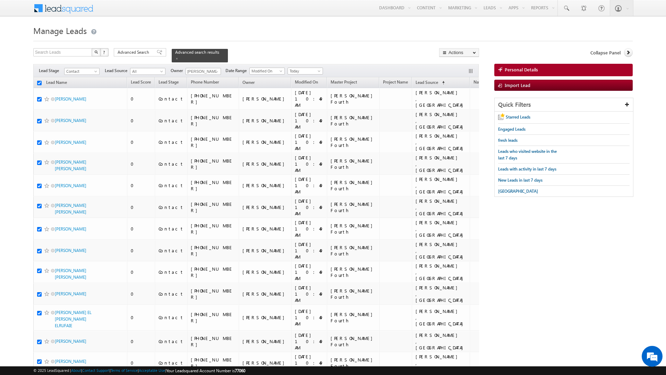
checkbox input "true"
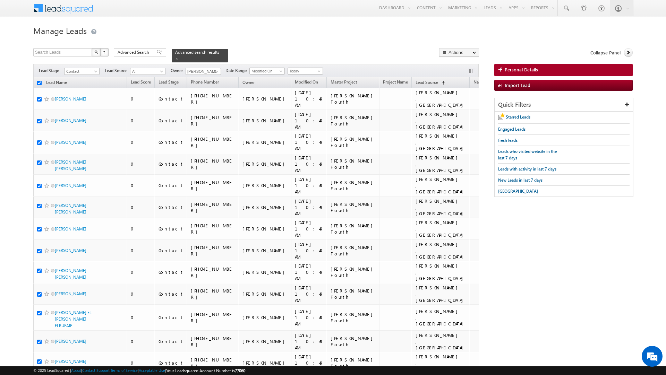
checkbox input "true"
click at [452, 111] on link "Change Owner" at bounding box center [458, 112] width 39 height 8
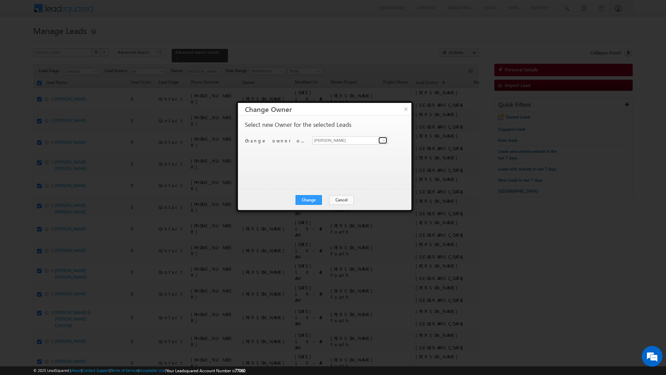
click at [379, 141] on link at bounding box center [382, 140] width 9 height 7
click at [338, 188] on span "[EMAIL_ADDRESS][DOMAIN_NAME]" at bounding box center [346, 190] width 62 height 5
click at [303, 202] on button "Change" at bounding box center [308, 200] width 26 height 10
click at [325, 200] on button "Close" at bounding box center [326, 200] width 22 height 10
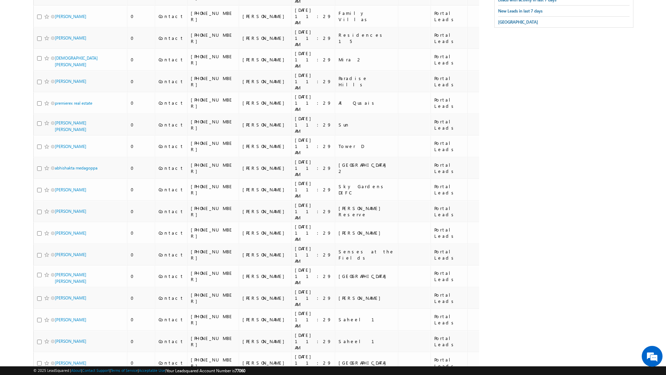
scroll to position [0, 0]
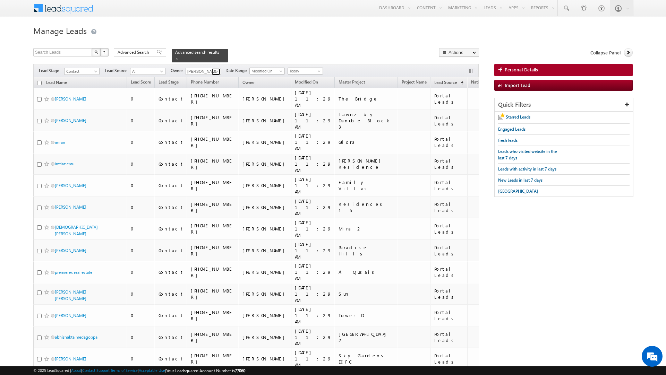
click at [216, 69] on span at bounding box center [217, 72] width 6 height 6
click at [208, 101] on link "Rahul Rajpurohit rahul.rajpurohit@indglobal.ae" at bounding box center [220, 105] width 69 height 13
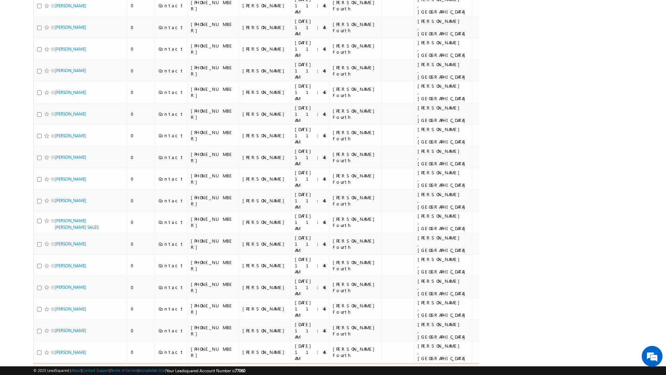
scroll to position [0, 0]
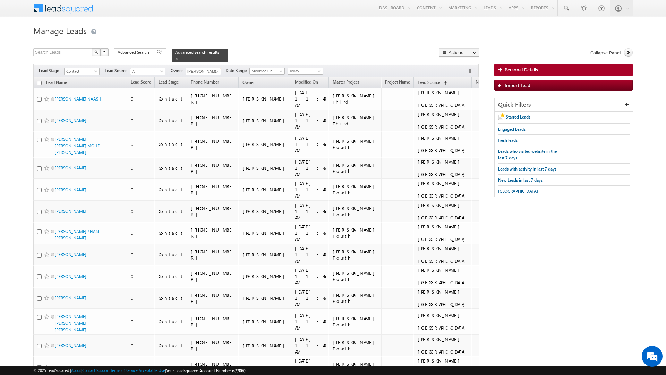
click at [39, 81] on input "checkbox" at bounding box center [39, 83] width 5 height 5
click at [461, 115] on link "Change Owner" at bounding box center [458, 112] width 39 height 8
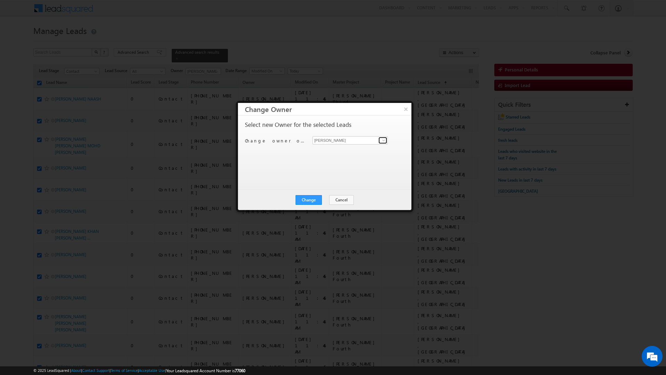
click at [382, 139] on span at bounding box center [384, 141] width 6 height 6
click at [346, 163] on span "[EMAIL_ADDRESS][PERSON_NAME][DOMAIN_NAME]" at bounding box center [346, 165] width 62 height 5
click at [308, 197] on button "Change" at bounding box center [308, 200] width 26 height 10
click at [329, 199] on button "Close" at bounding box center [326, 200] width 22 height 10
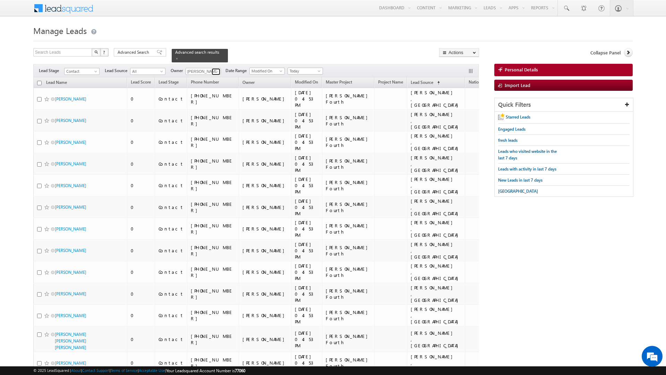
click at [215, 69] on span at bounding box center [217, 72] width 6 height 6
click at [213, 91] on link "Rahul Raj rahul.raj@indglobal.ae" at bounding box center [220, 93] width 69 height 13
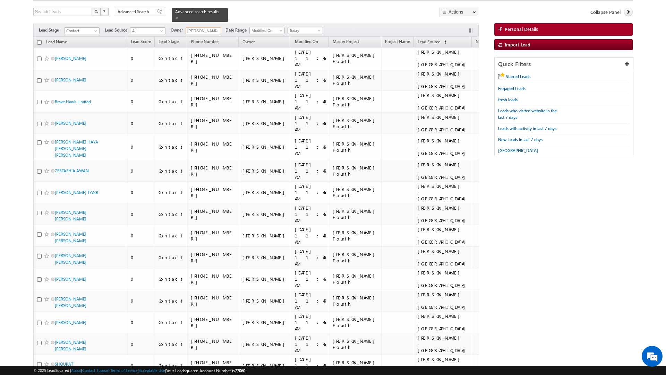
scroll to position [0, 0]
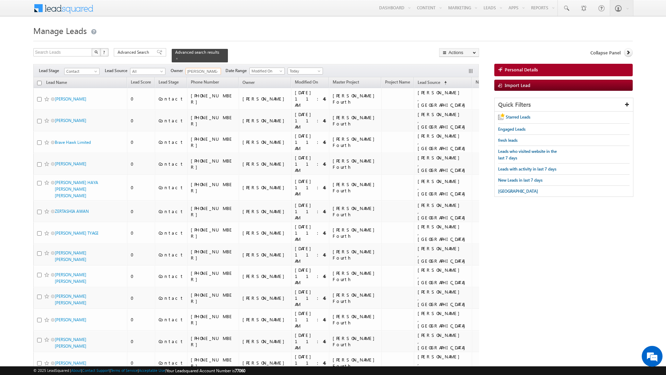
click at [38, 81] on input "checkbox" at bounding box center [39, 83] width 5 height 5
click at [458, 111] on link "Change Owner" at bounding box center [458, 112] width 39 height 8
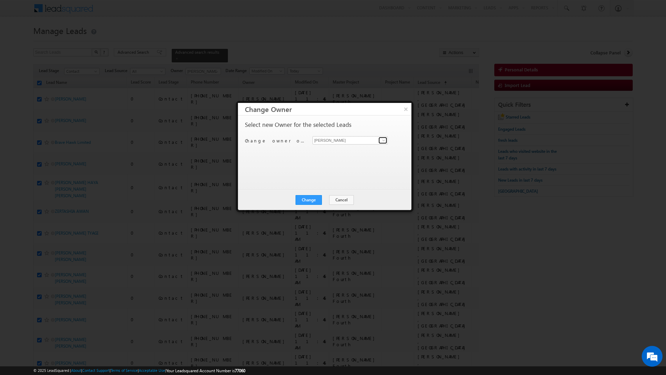
click at [384, 140] on span at bounding box center [384, 141] width 6 height 6
click at [351, 200] on span "[EMAIL_ADDRESS][PERSON_NAME][DOMAIN_NAME]" at bounding box center [346, 201] width 62 height 5
click at [307, 200] on button "Change" at bounding box center [308, 200] width 26 height 10
click at [324, 198] on button "Close" at bounding box center [326, 200] width 22 height 10
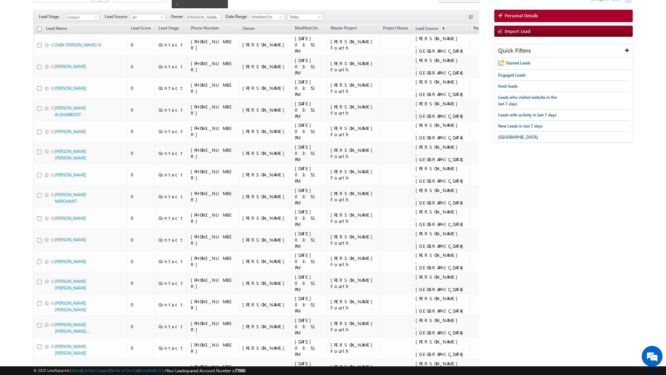
scroll to position [0, 0]
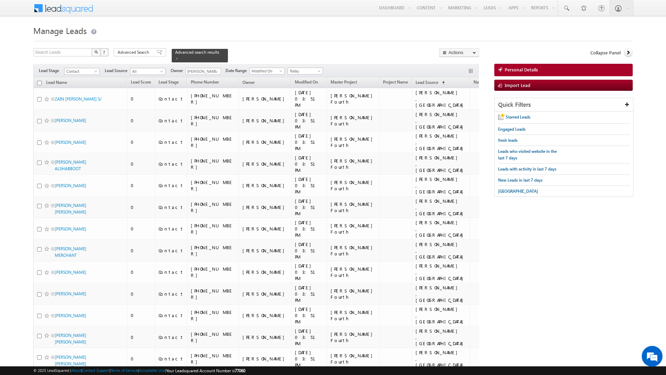
click at [38, 77] on th "Lead Name" at bounding box center [80, 82] width 94 height 11
click at [40, 81] on input "checkbox" at bounding box center [39, 83] width 5 height 5
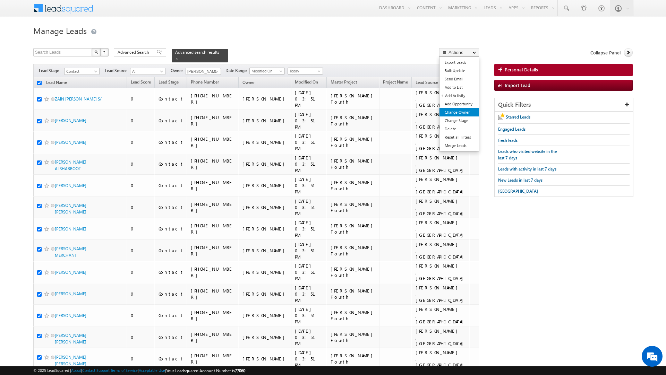
click at [459, 111] on link "Change Owner" at bounding box center [458, 112] width 39 height 8
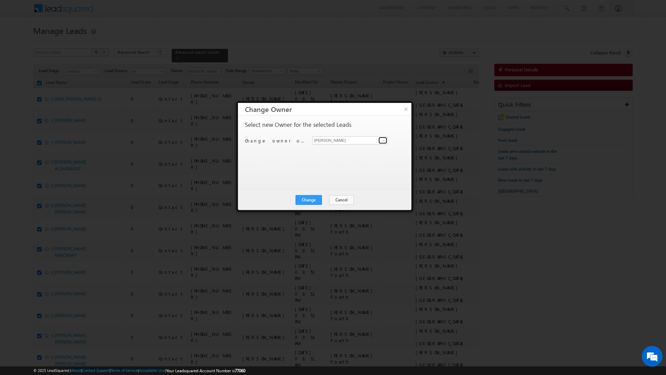
click at [382, 141] on span at bounding box center [384, 141] width 6 height 6
click at [363, 192] on span "[EMAIL_ADDRESS][DOMAIN_NAME]" at bounding box center [346, 191] width 62 height 5
click at [309, 199] on button "Change" at bounding box center [308, 200] width 26 height 10
click at [322, 199] on button "Close" at bounding box center [326, 200] width 22 height 10
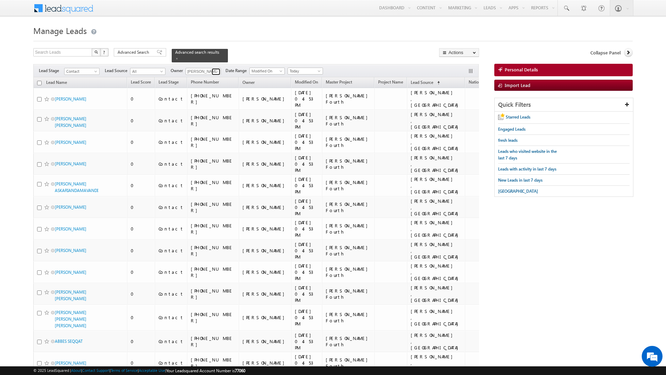
click at [218, 70] on span at bounding box center [217, 72] width 6 height 6
click at [212, 116] on link "Sanjay Rajpurohit sanjay.rajpurohit@indglobal.ae" at bounding box center [220, 118] width 69 height 13
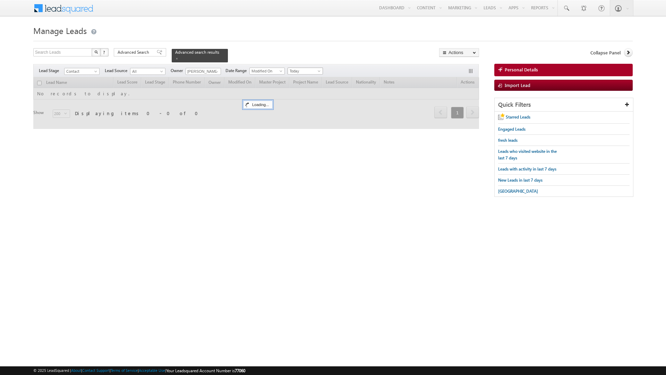
click at [315, 68] on span "Today" at bounding box center [304, 71] width 33 height 6
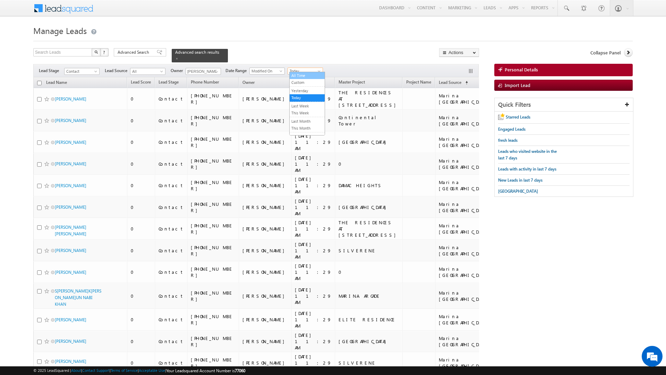
click at [300, 75] on link "All Time" at bounding box center [307, 75] width 35 height 6
click at [216, 69] on span at bounding box center [217, 72] width 6 height 6
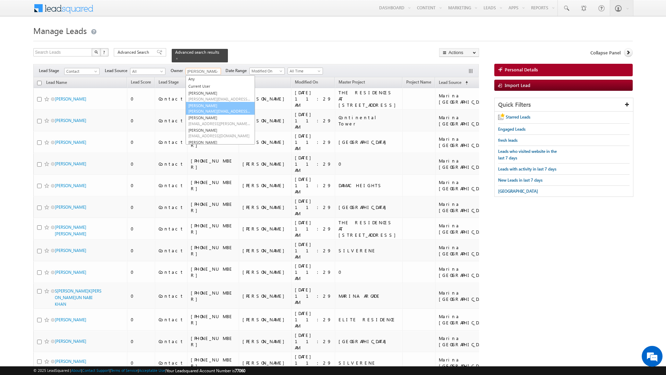
click at [208, 105] on link "Murari Sharma murari.sharma@indglobal.ae" at bounding box center [220, 108] width 69 height 13
type input "[PERSON_NAME]"
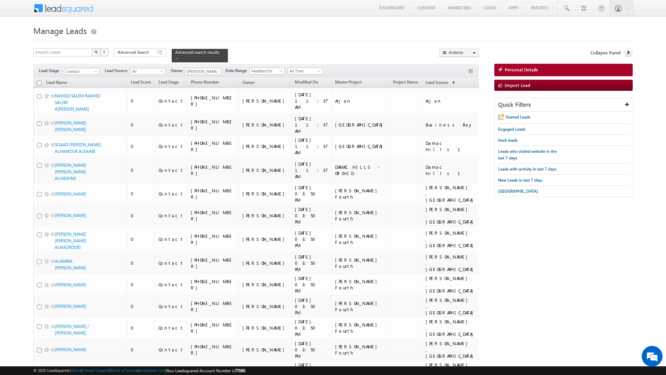
click at [39, 81] on input "checkbox" at bounding box center [39, 83] width 5 height 5
checkbox input "true"
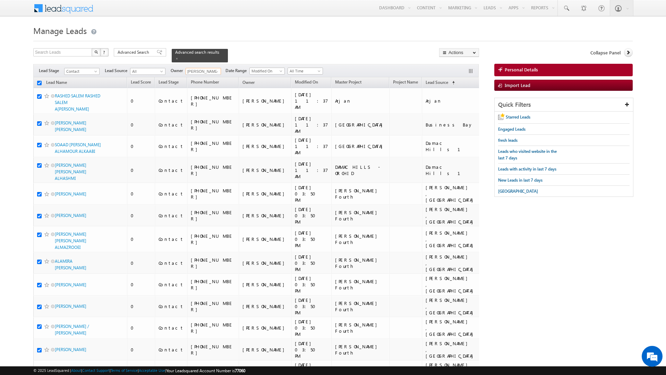
checkbox input "true"
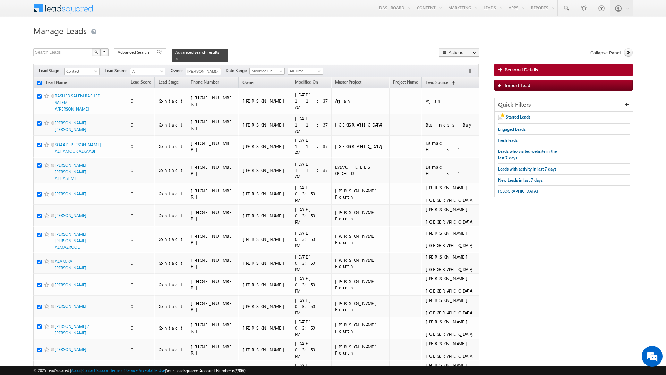
checkbox input "true"
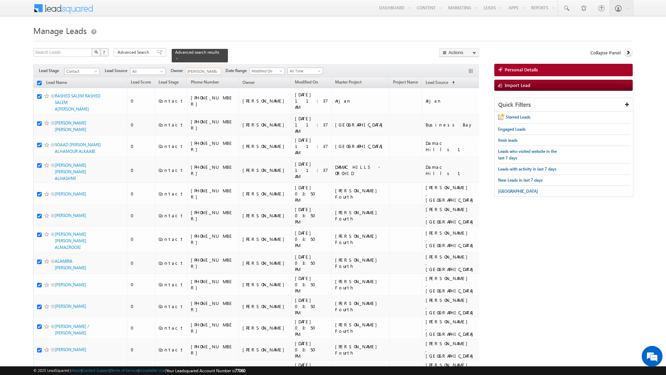
checkbox input "true"
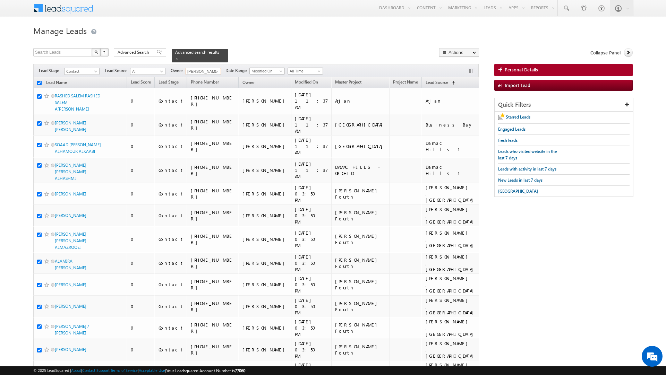
checkbox input "true"
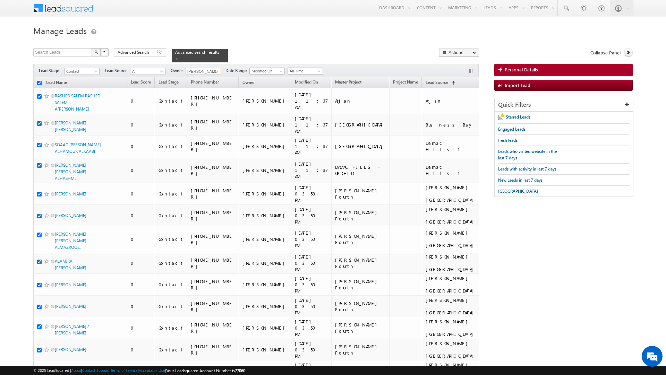
checkbox input "true"
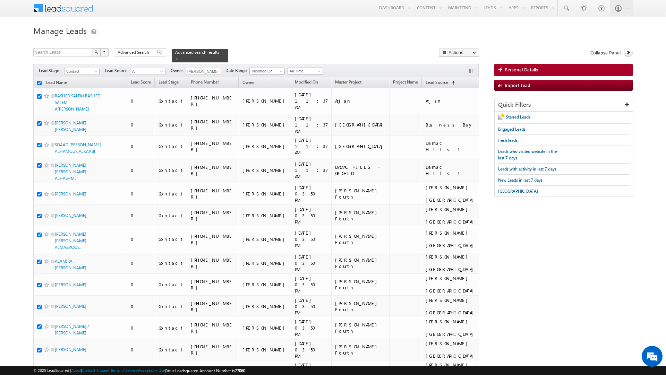
checkbox input "true"
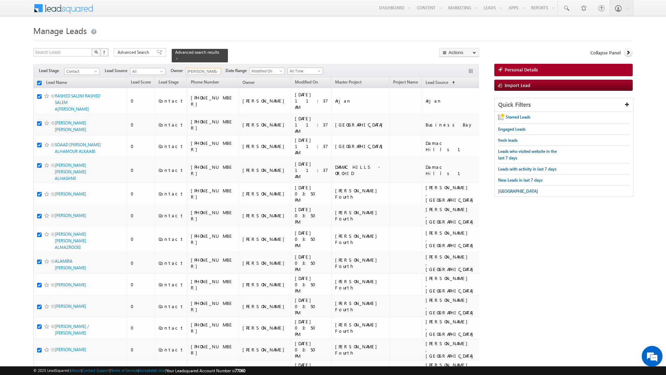
checkbox input "true"
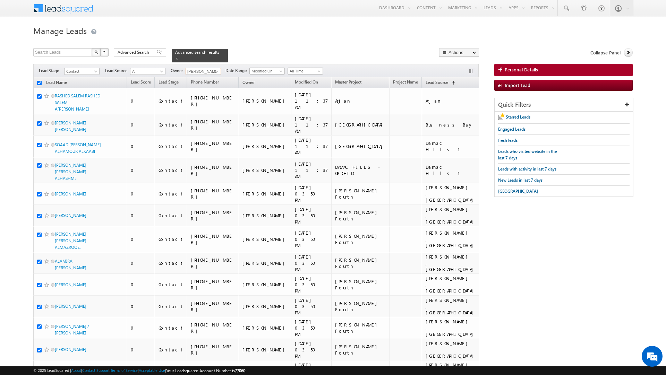
checkbox input "true"
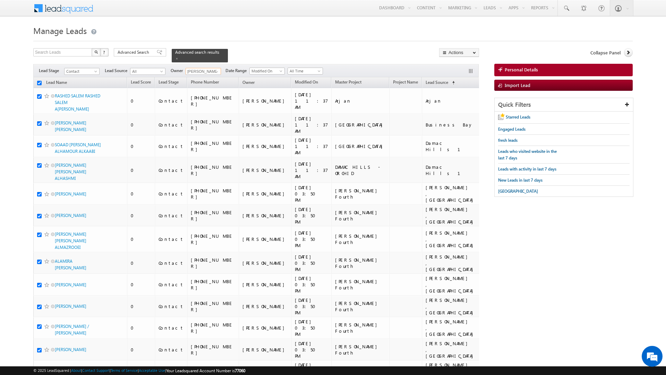
checkbox input "true"
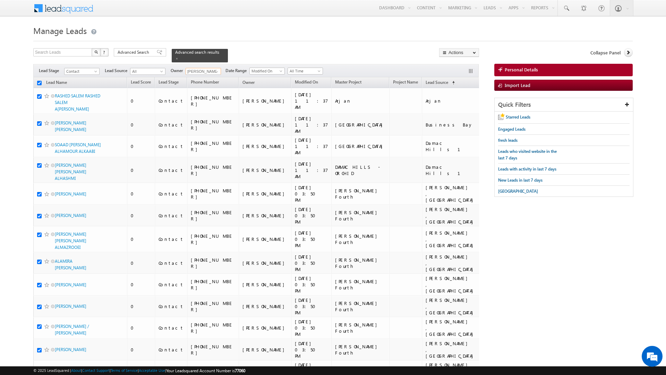
checkbox input "true"
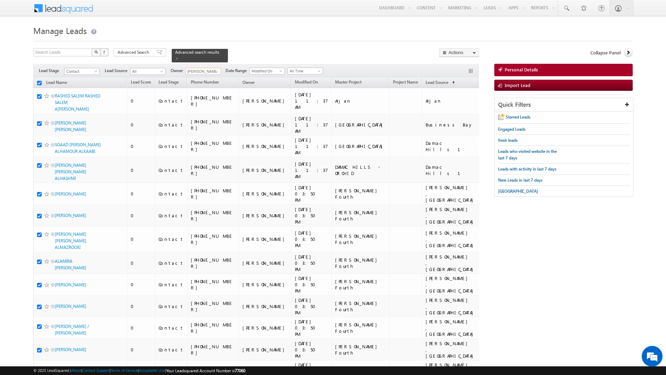
checkbox input "true"
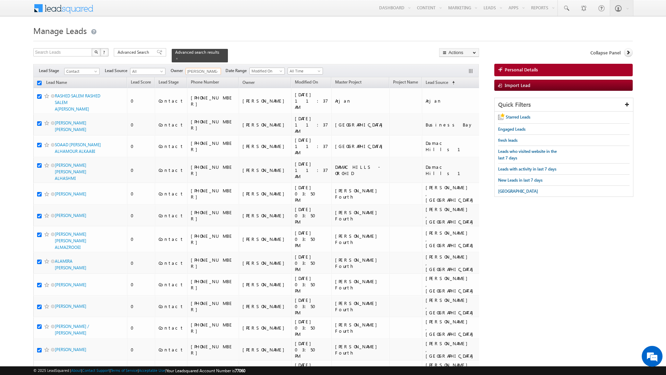
checkbox input "true"
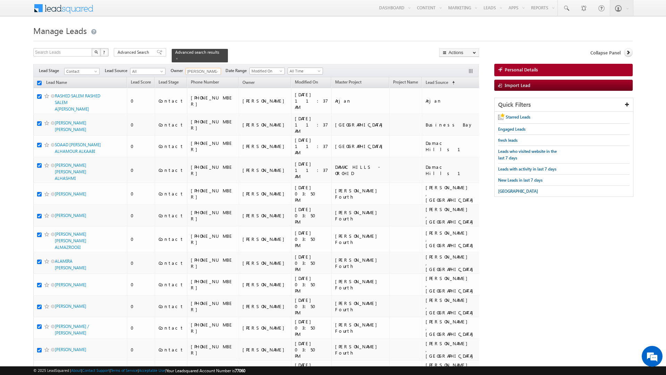
checkbox input "true"
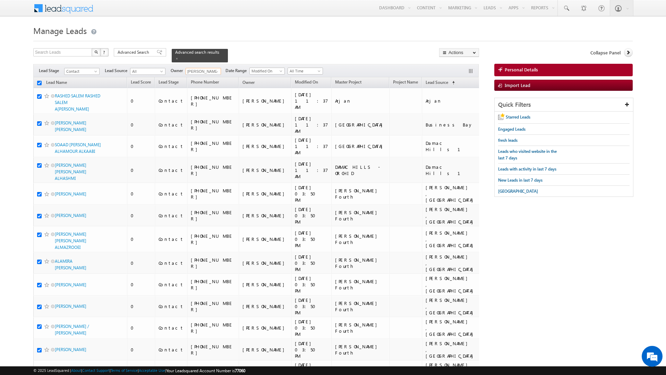
checkbox input "true"
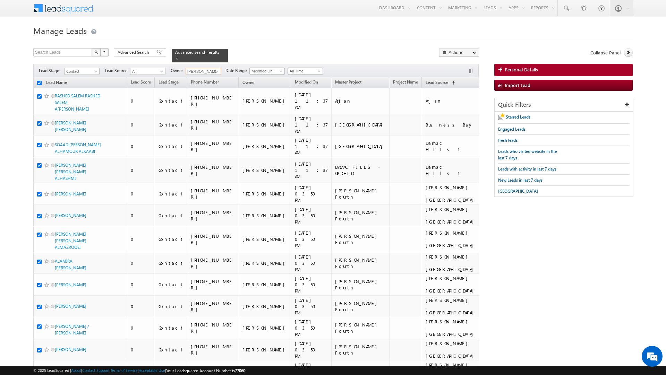
checkbox input "true"
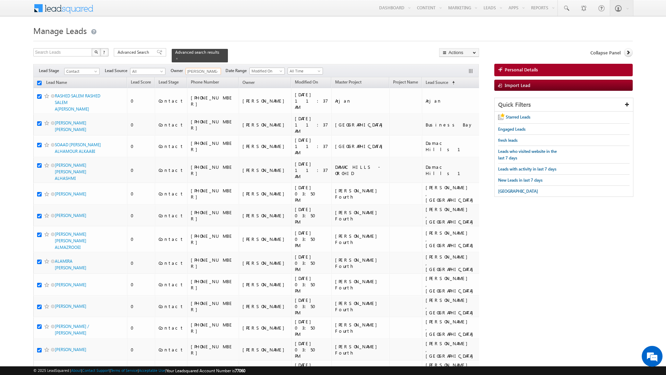
checkbox input "true"
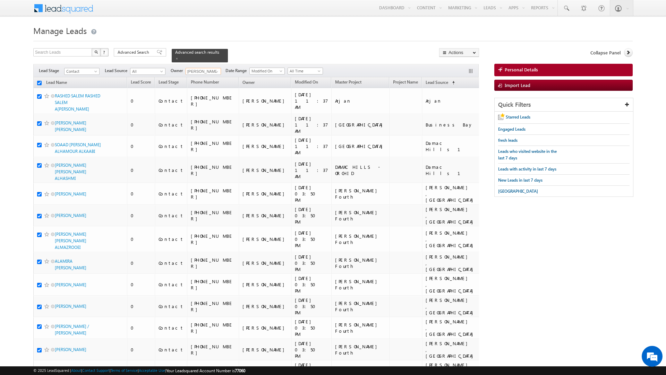
checkbox input "true"
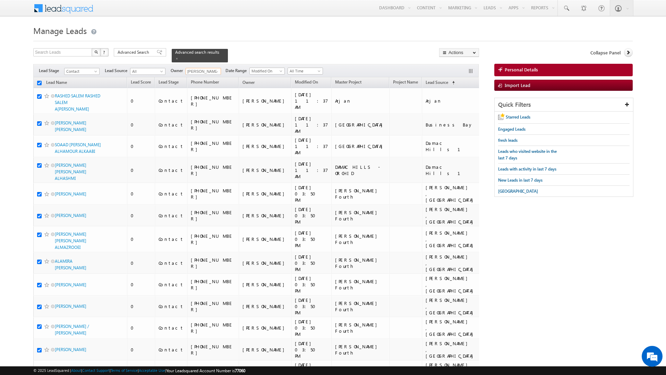
checkbox input "true"
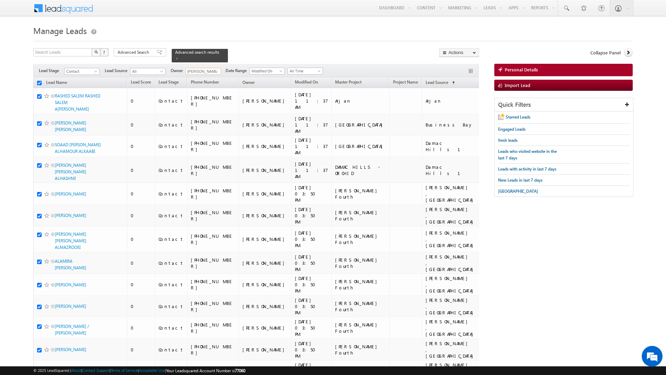
checkbox input "true"
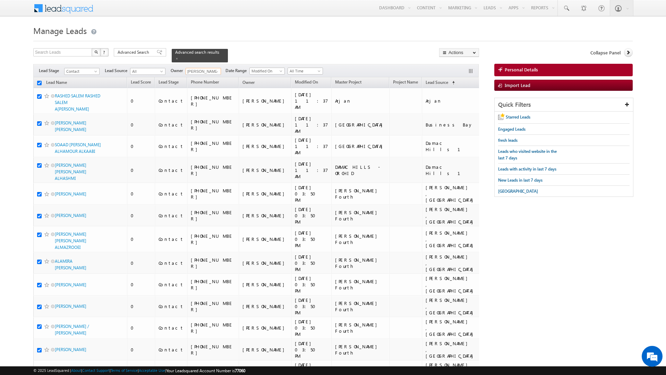
checkbox input "true"
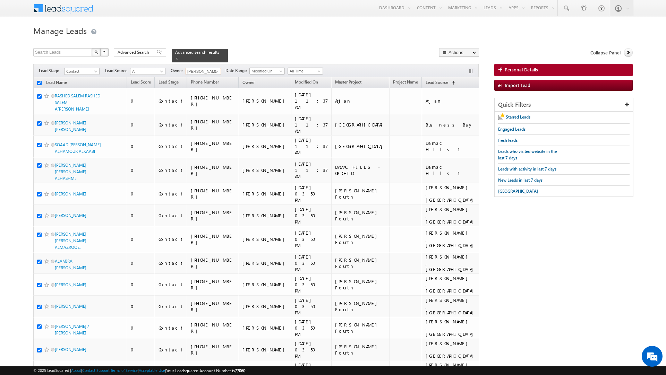
checkbox input "true"
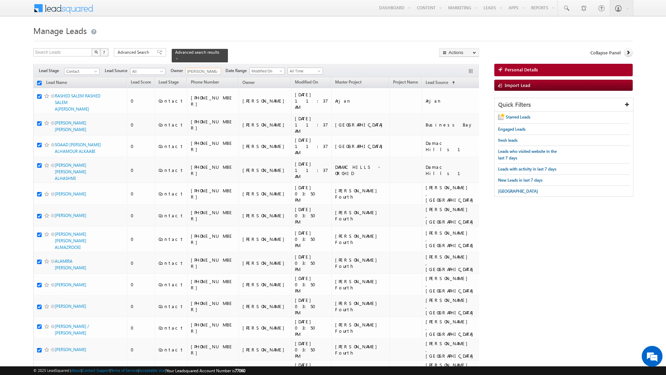
checkbox input "true"
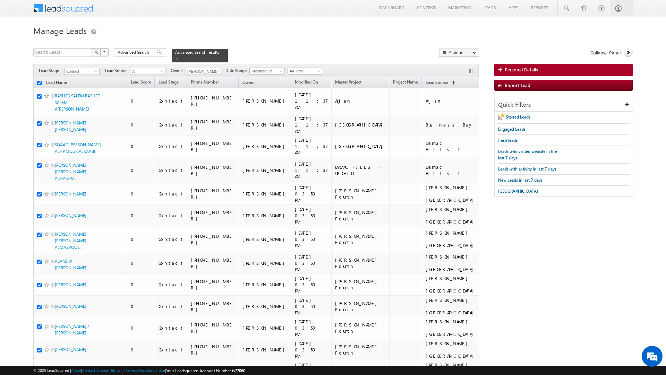
checkbox input "true"
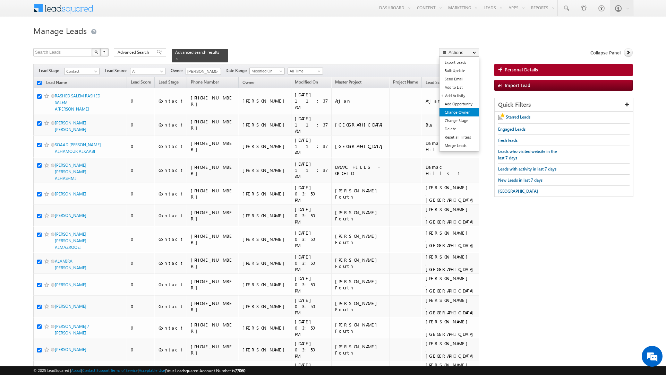
click at [455, 115] on link "Change Owner" at bounding box center [458, 112] width 39 height 8
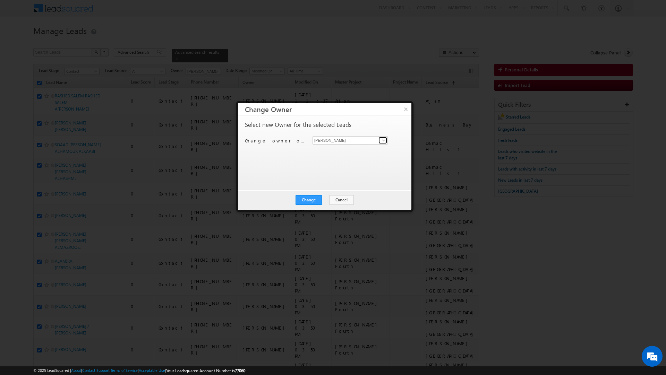
click at [382, 141] on span at bounding box center [384, 141] width 6 height 6
click at [363, 165] on span "[PERSON_NAME][EMAIL_ADDRESS][DOMAIN_NAME]" at bounding box center [346, 166] width 62 height 5
type input "[PERSON_NAME]"
click at [311, 198] on button "Change" at bounding box center [308, 200] width 26 height 10
click at [326, 198] on button "Close" at bounding box center [326, 200] width 22 height 10
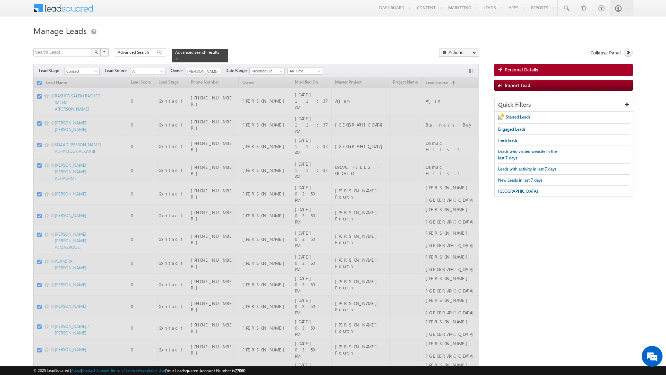
checkbox input "false"
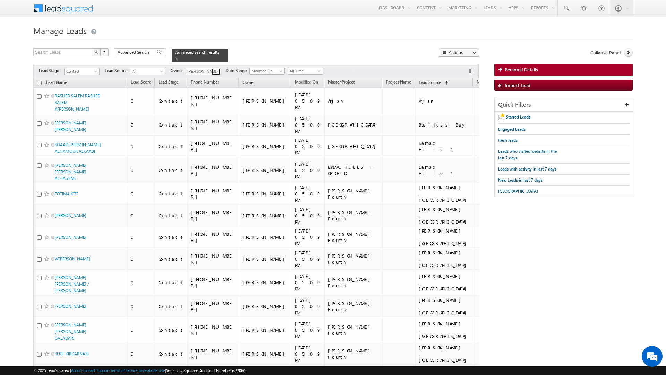
click at [215, 69] on span at bounding box center [217, 72] width 6 height 6
click at [217, 133] on link "[PERSON_NAME] [PERSON_NAME][EMAIL_ADDRESS][DOMAIN_NAME]" at bounding box center [220, 137] width 69 height 13
type input "[PERSON_NAME]"
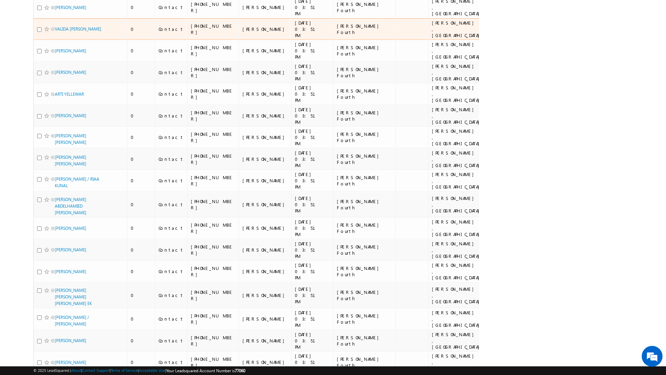
scroll to position [3438, 0]
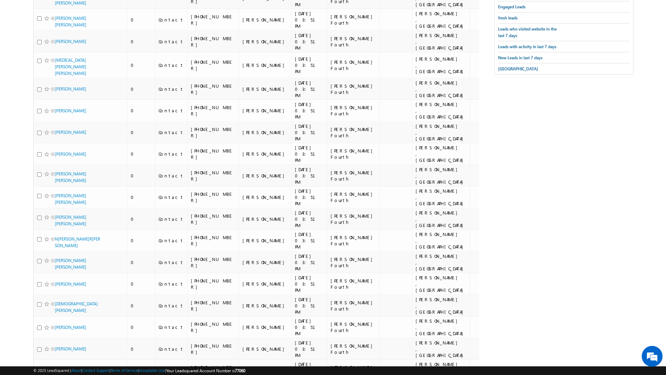
scroll to position [0, 0]
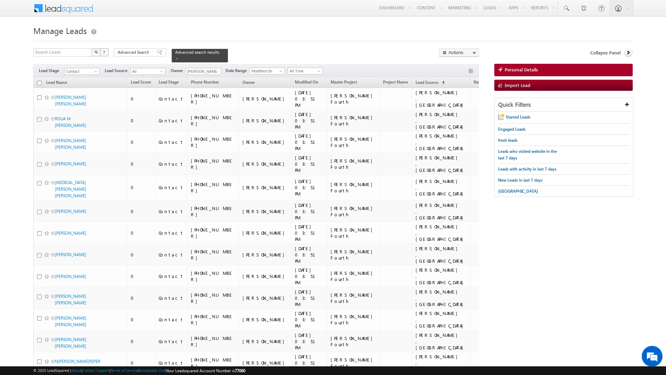
click at [38, 81] on input "checkbox" at bounding box center [39, 83] width 5 height 5
checkbox input "true"
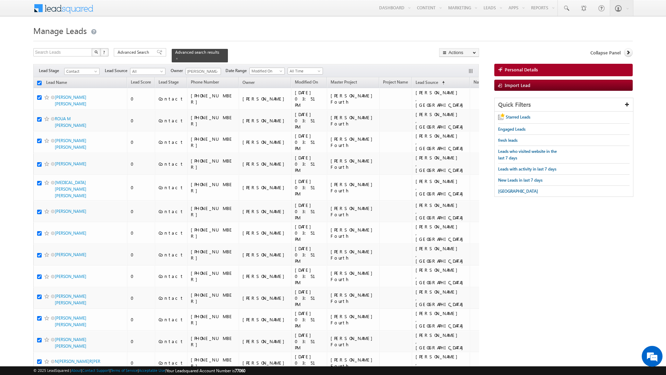
checkbox input "true"
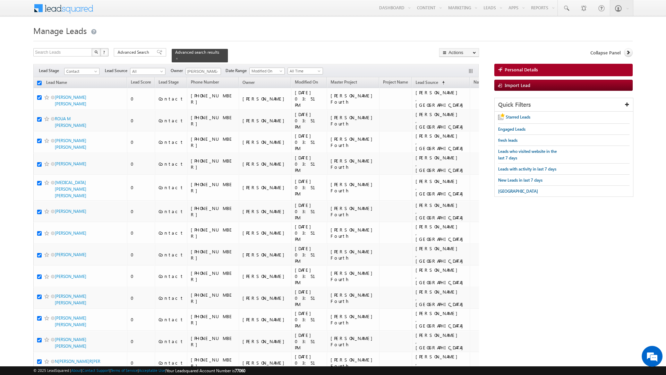
checkbox input "true"
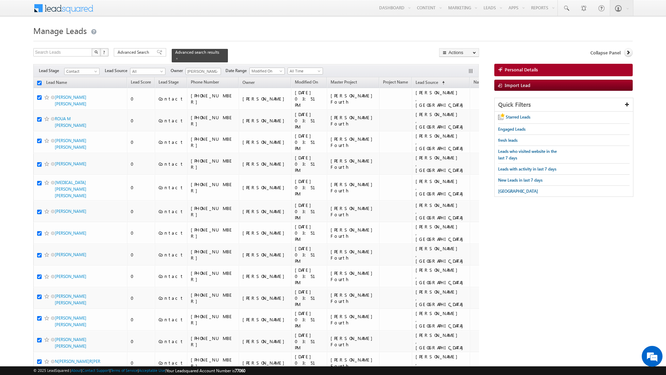
checkbox input "true"
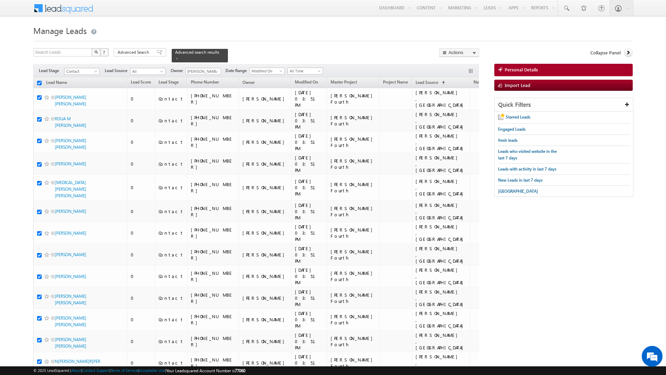
checkbox input "true"
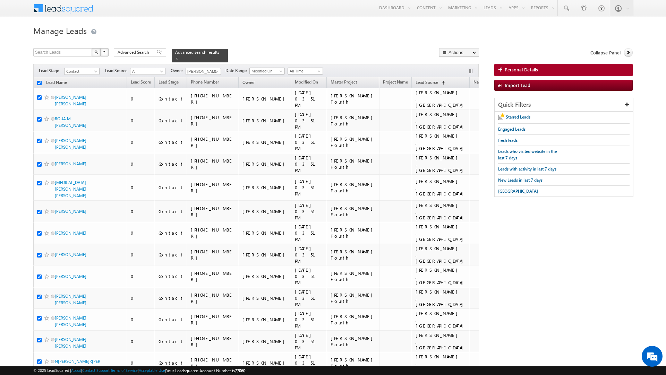
checkbox input "true"
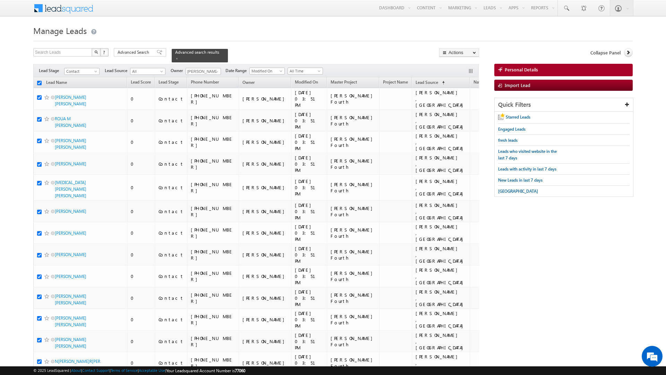
checkbox input "true"
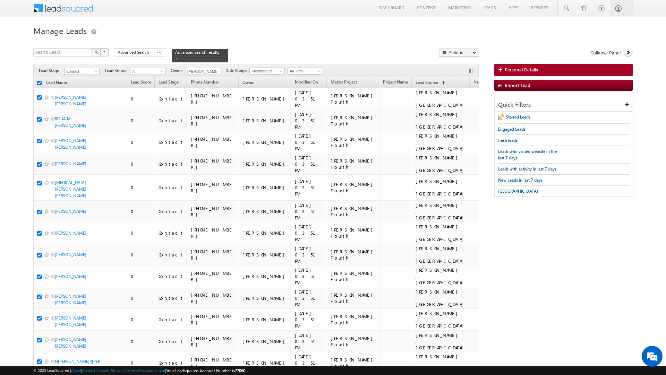
checkbox input "true"
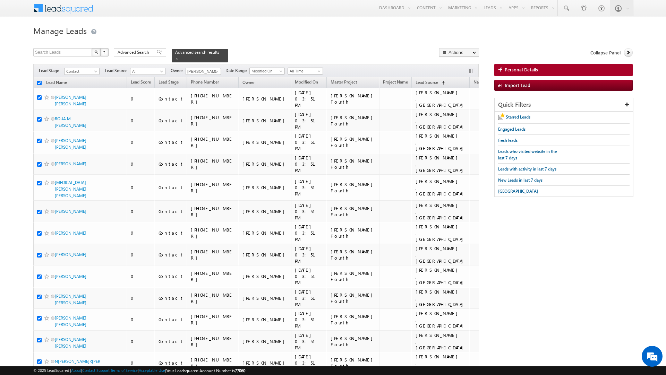
checkbox input "true"
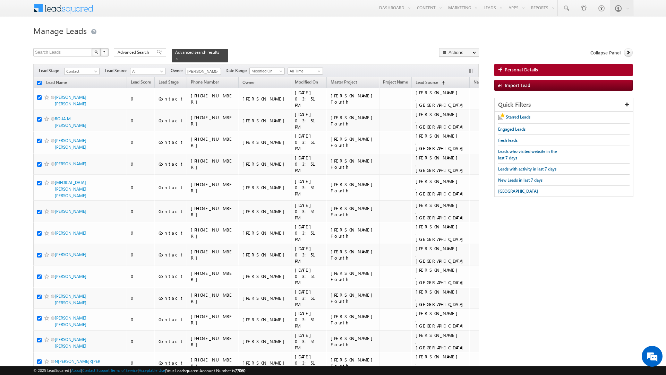
checkbox input "true"
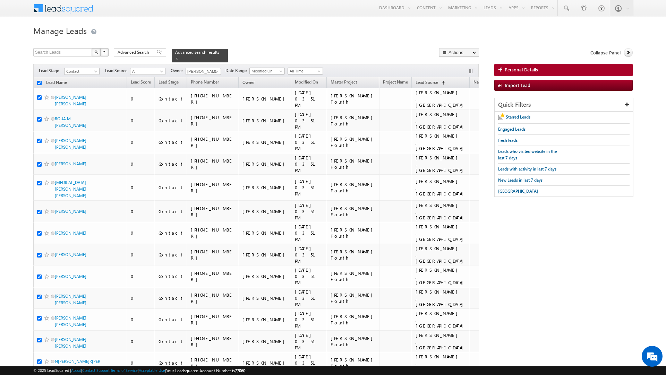
checkbox input "true"
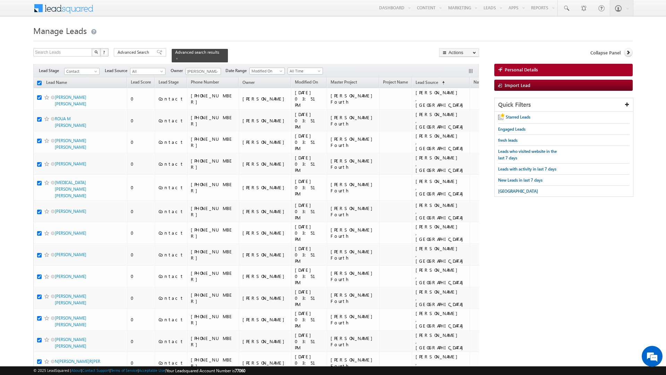
checkbox input "true"
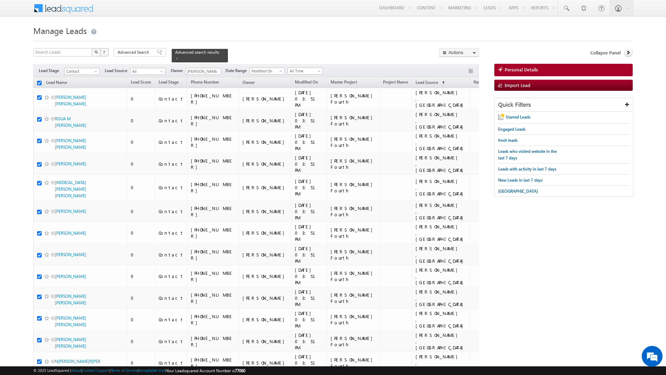
checkbox input "true"
click at [460, 114] on link "Change Owner" at bounding box center [458, 112] width 39 height 8
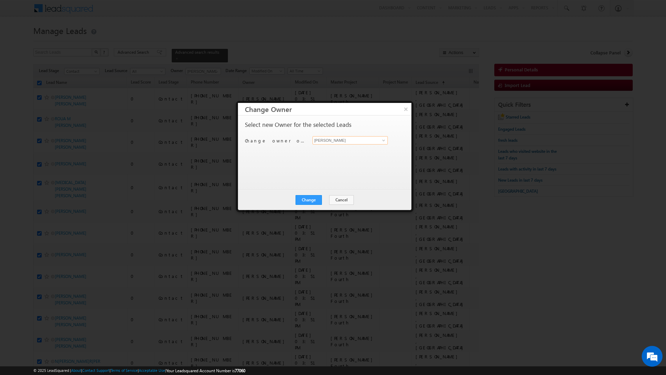
click at [360, 144] on input "[PERSON_NAME]" at bounding box center [349, 140] width 75 height 8
click at [348, 153] on span "[EMAIL_ADDRESS][DOMAIN_NAME]" at bounding box center [346, 154] width 62 height 5
type input "[PERSON_NAME]"
click at [309, 199] on button "Change" at bounding box center [308, 200] width 26 height 10
click at [324, 198] on button "Close" at bounding box center [326, 200] width 22 height 10
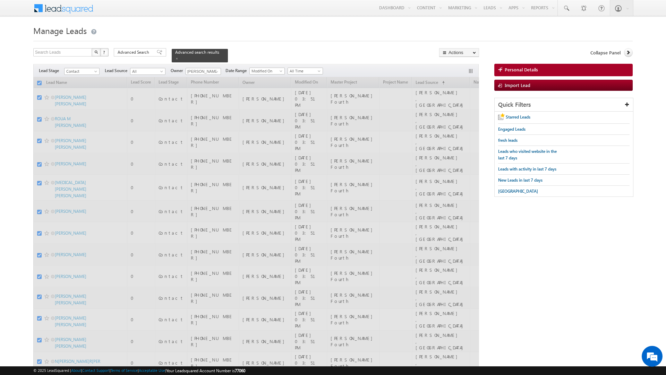
checkbox input "false"
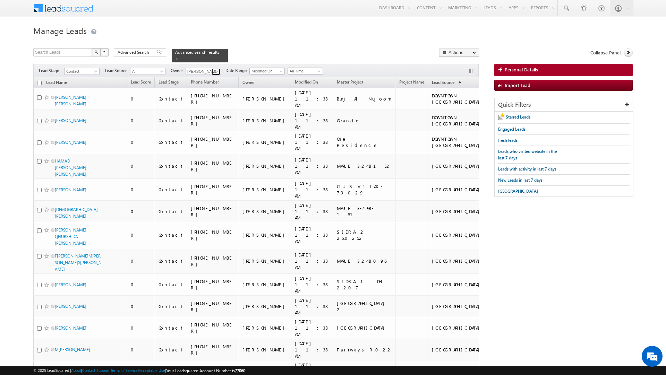
click at [217, 69] on span at bounding box center [217, 72] width 6 height 6
click at [208, 88] on link "Rahul Raj rahul.raj@indglobal.ae" at bounding box center [220, 93] width 69 height 13
type input "[PERSON_NAME]"
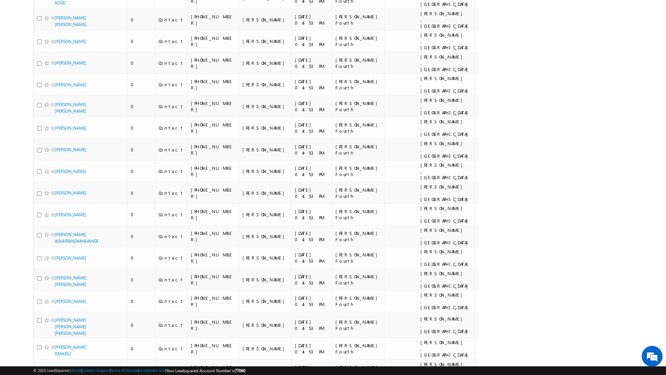
scroll to position [0, 0]
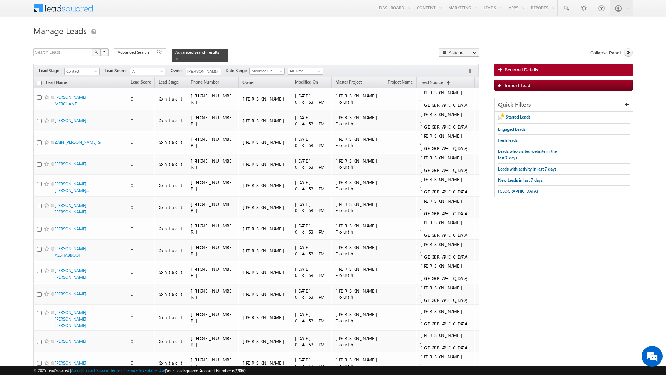
click at [38, 81] on input "checkbox" at bounding box center [39, 83] width 5 height 5
checkbox input "true"
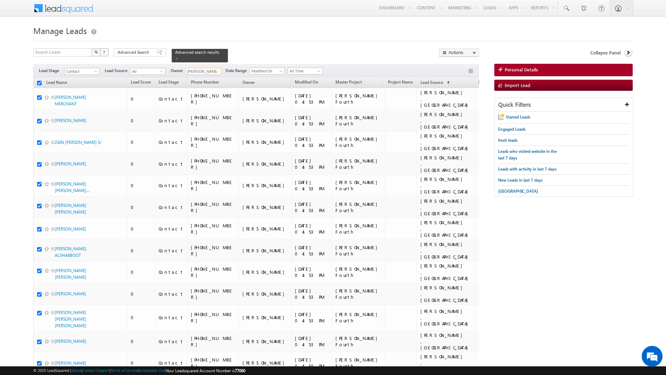
checkbox input "true"
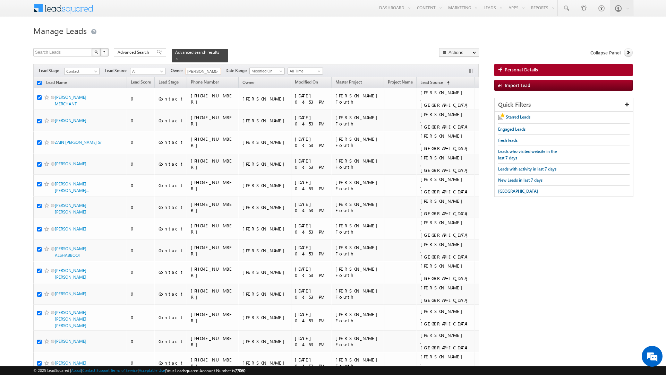
checkbox input "true"
click at [454, 114] on link "Change Owner" at bounding box center [458, 112] width 39 height 8
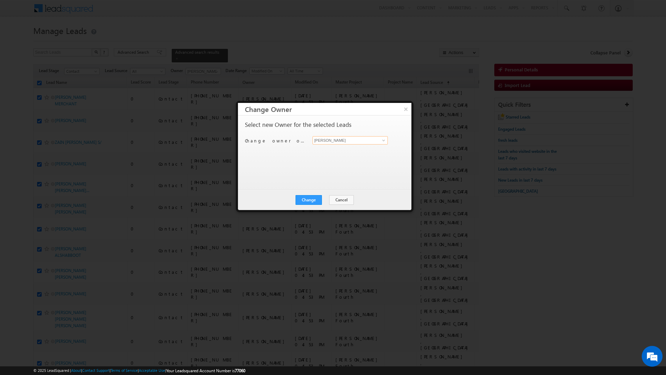
click at [377, 142] on input "[PERSON_NAME]" at bounding box center [349, 140] width 75 height 8
click at [381, 141] on span at bounding box center [384, 141] width 6 height 6
click at [337, 184] on link "Rahul Raj rahul.raj@indglobal.ae" at bounding box center [349, 188] width 75 height 13
click at [307, 204] on button "Change" at bounding box center [308, 200] width 26 height 10
click at [321, 199] on button "Close" at bounding box center [326, 200] width 22 height 10
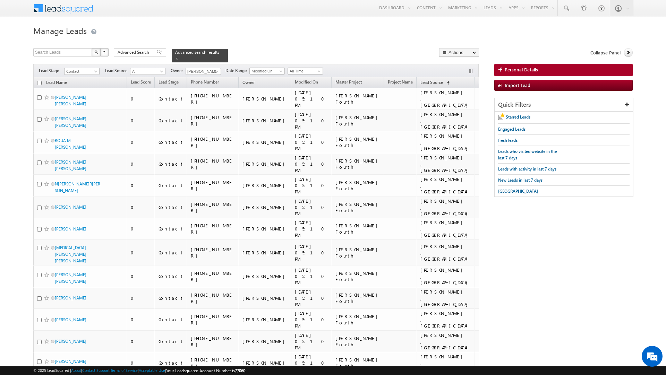
click at [217, 64] on div "Filters Lead Stage Contact Contact Lead Source All All Owner Sanjay Rajpurohit …" at bounding box center [255, 70] width 445 height 13
click at [217, 69] on span at bounding box center [217, 72] width 6 height 6
click at [206, 84] on link "Current User" at bounding box center [220, 87] width 69 height 8
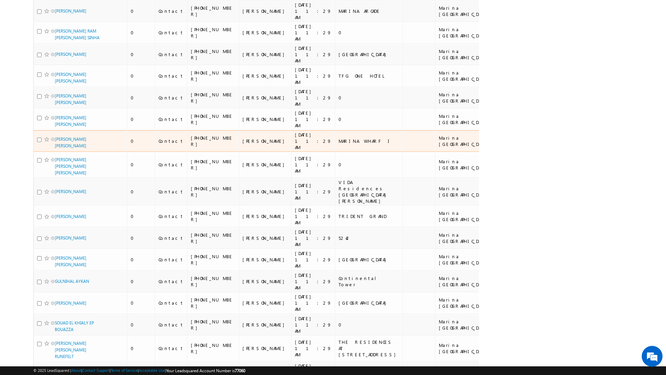
scroll to position [3539, 0]
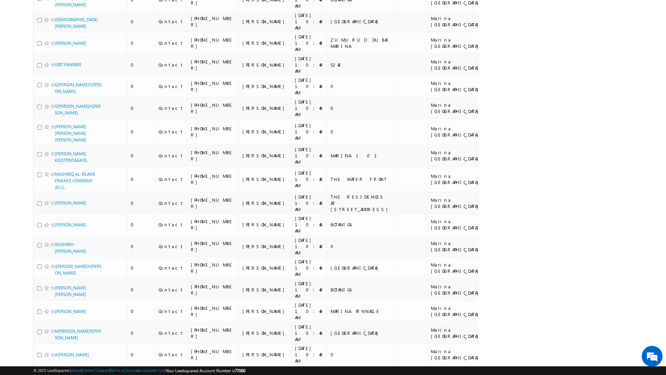
scroll to position [3580, 0]
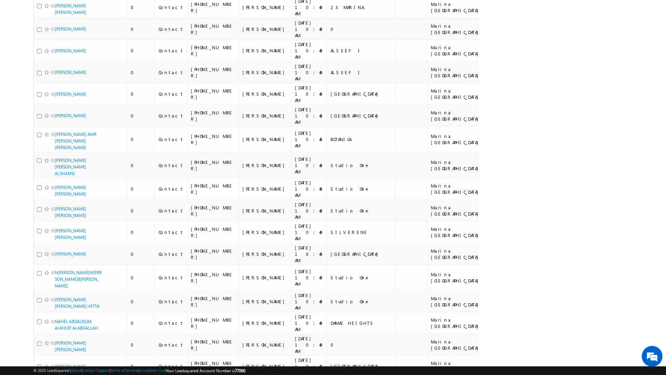
scroll to position [3690, 0]
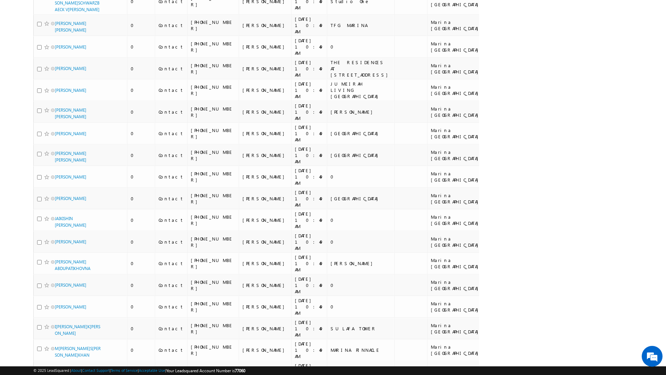
scroll to position [3550, 0]
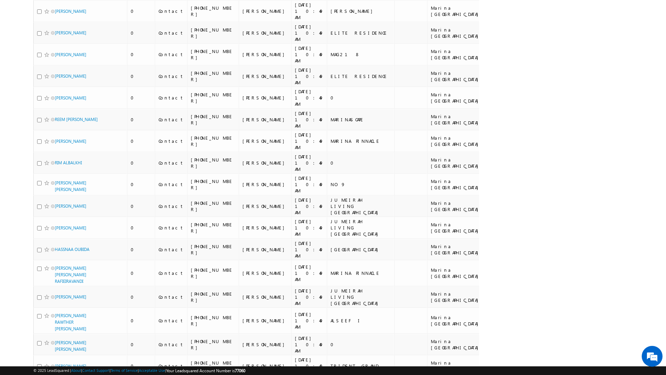
scroll to position [3601, 0]
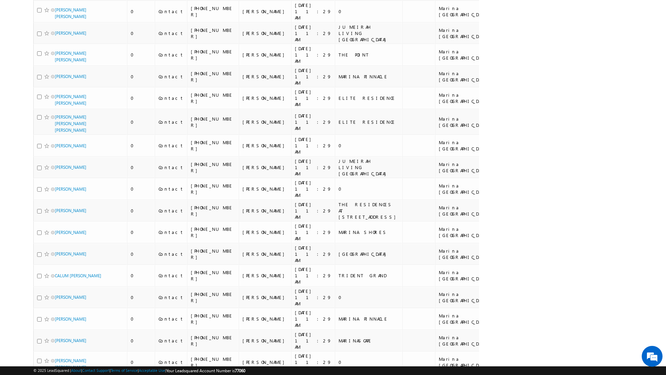
scroll to position [3626, 0]
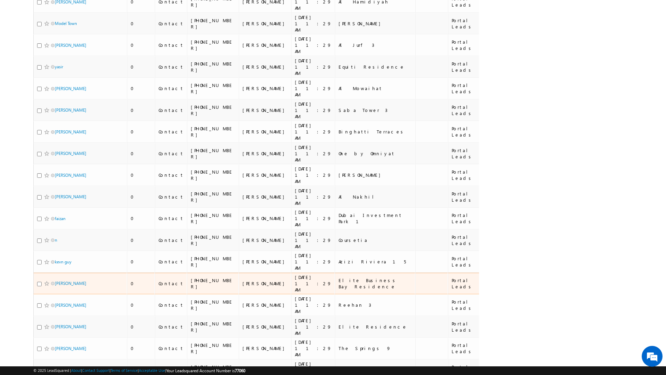
scroll to position [3159, 0]
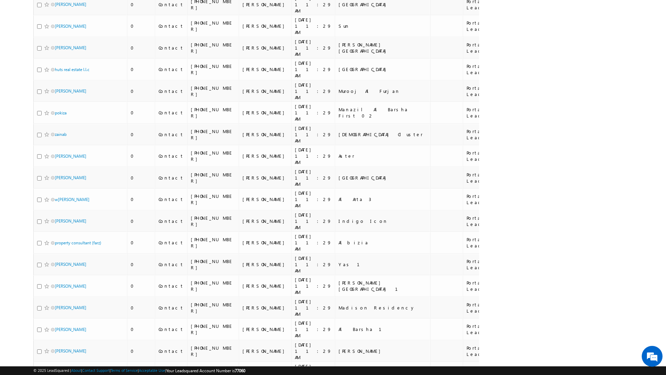
scroll to position [3110, 0]
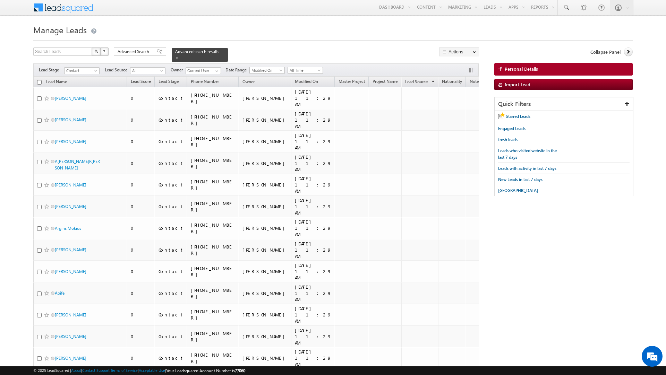
scroll to position [0, 0]
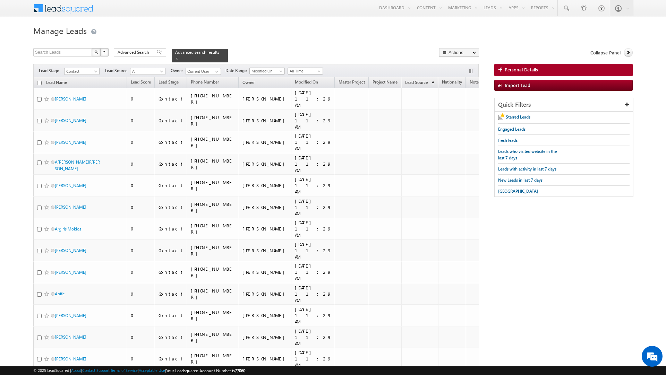
click at [38, 81] on input "checkbox" at bounding box center [39, 83] width 5 height 5
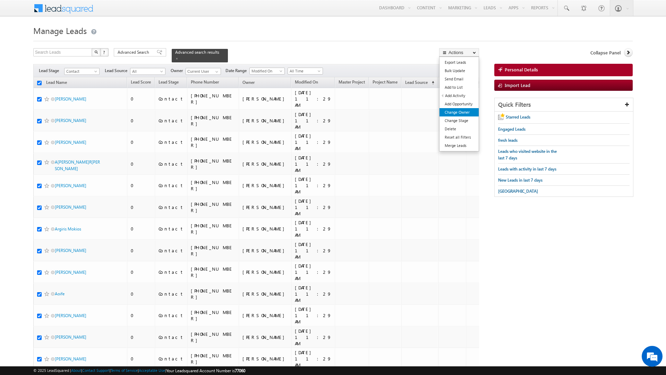
click at [458, 112] on link "Change Owner" at bounding box center [458, 112] width 39 height 8
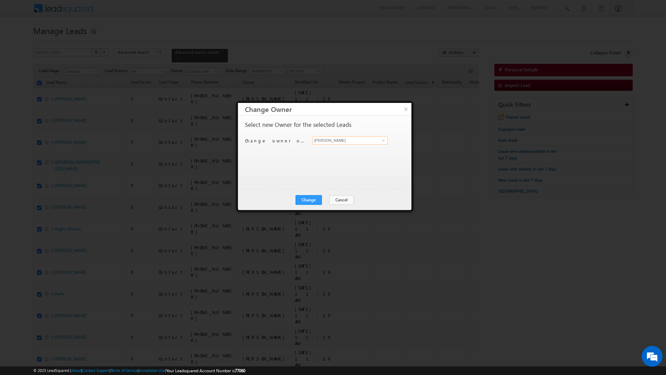
click at [364, 141] on input "[PERSON_NAME]" at bounding box center [349, 140] width 75 height 8
click at [335, 153] on span "[PERSON_NAME][EMAIL_ADDRESS][DOMAIN_NAME]" at bounding box center [346, 154] width 62 height 5
click at [307, 202] on button "Change" at bounding box center [308, 200] width 26 height 10
click at [324, 199] on button "Close" at bounding box center [326, 200] width 22 height 10
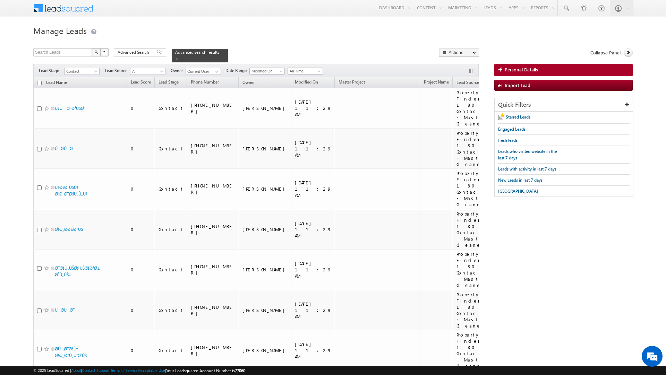
click at [39, 81] on input "checkbox" at bounding box center [39, 83] width 5 height 5
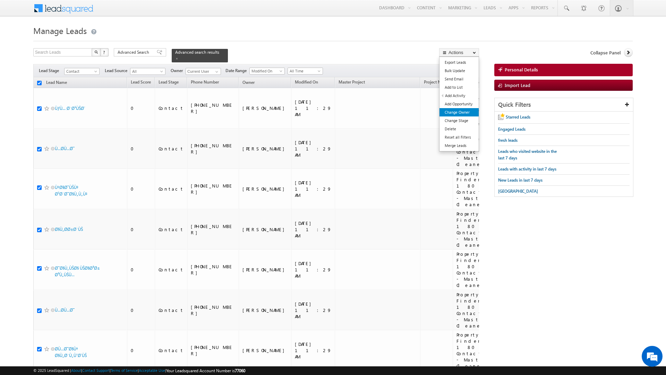
click at [461, 113] on link "Change Owner" at bounding box center [458, 112] width 39 height 8
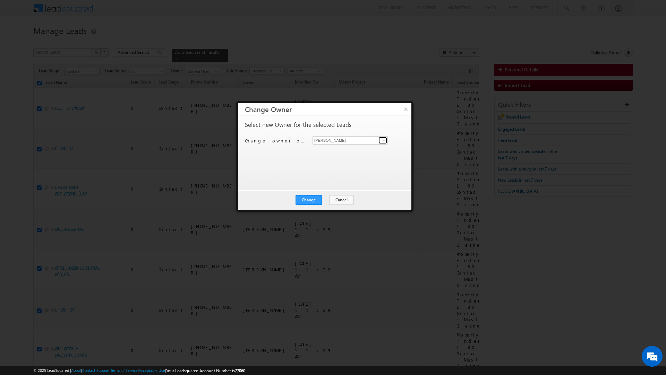
click at [385, 139] on span at bounding box center [384, 141] width 6 height 6
click at [358, 189] on span "[EMAIL_ADDRESS][DOMAIN_NAME]" at bounding box center [346, 191] width 62 height 5
click at [311, 200] on button "Change" at bounding box center [308, 200] width 26 height 10
click at [325, 198] on button "Close" at bounding box center [326, 200] width 22 height 10
